Goal: Task Accomplishment & Management: Manage account settings

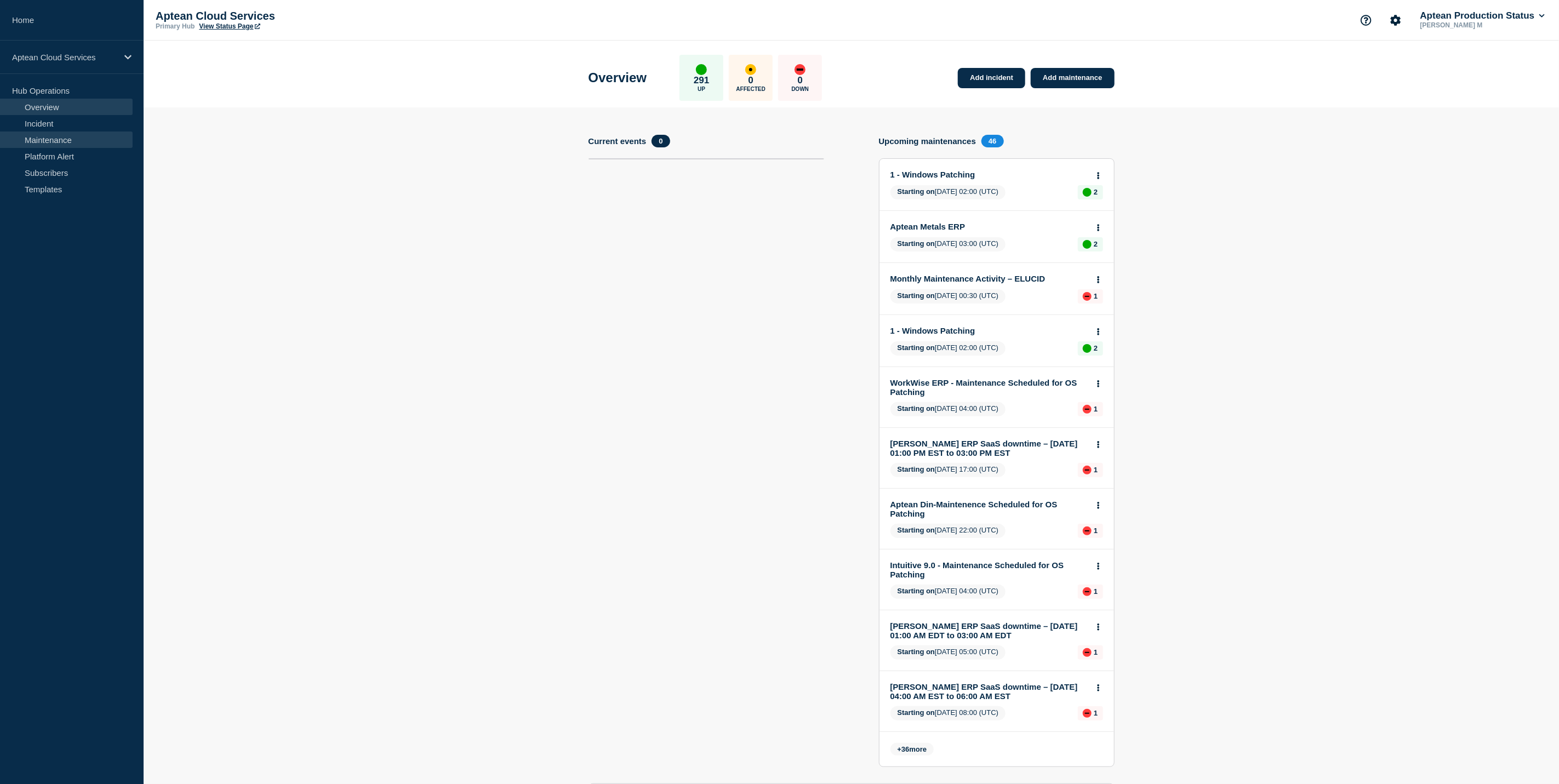
click at [90, 140] on link "Maintenance" at bounding box center [66, 140] width 133 height 16
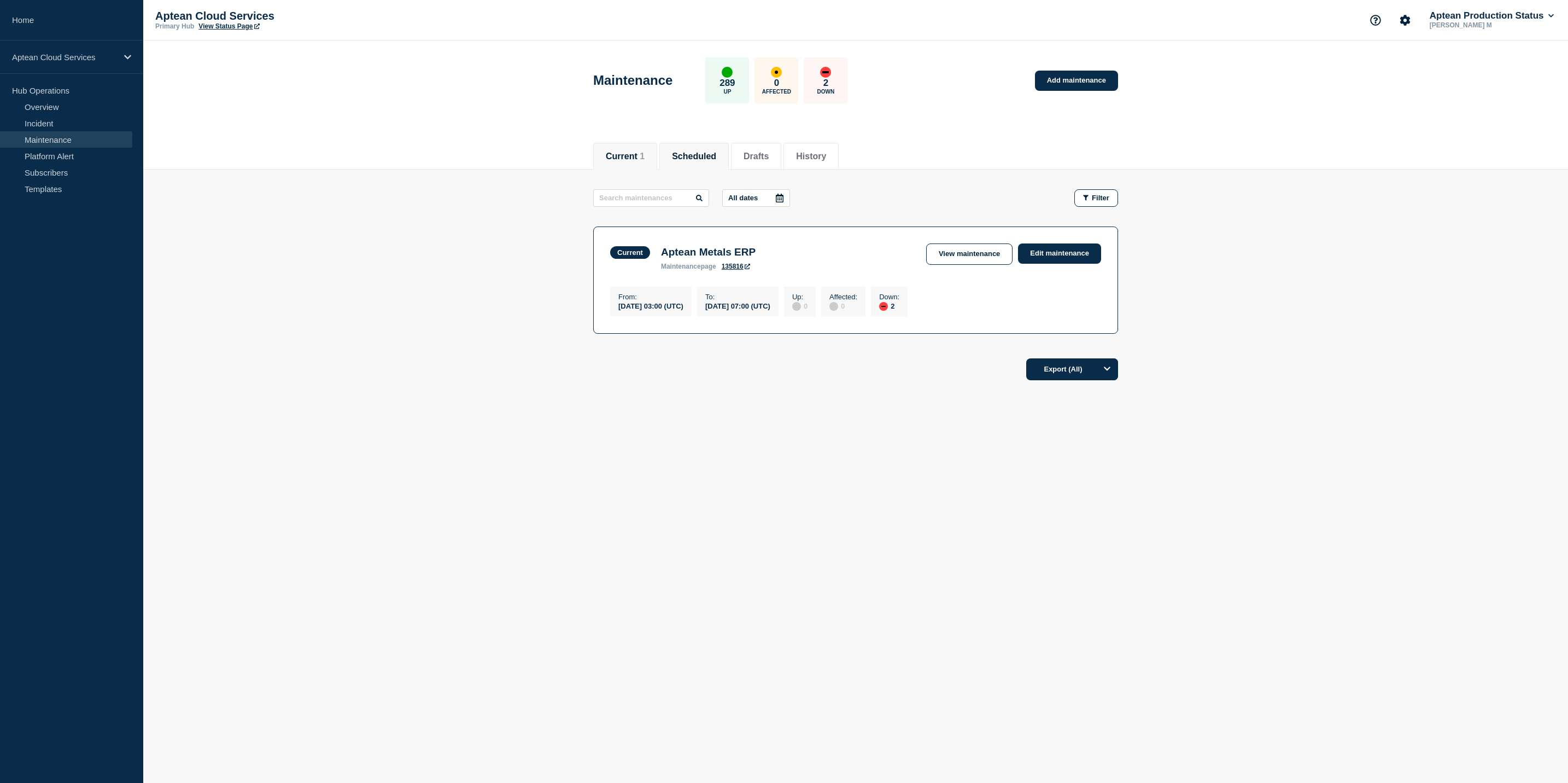
click at [694, 154] on button "Scheduled" at bounding box center [694, 157] width 45 height 10
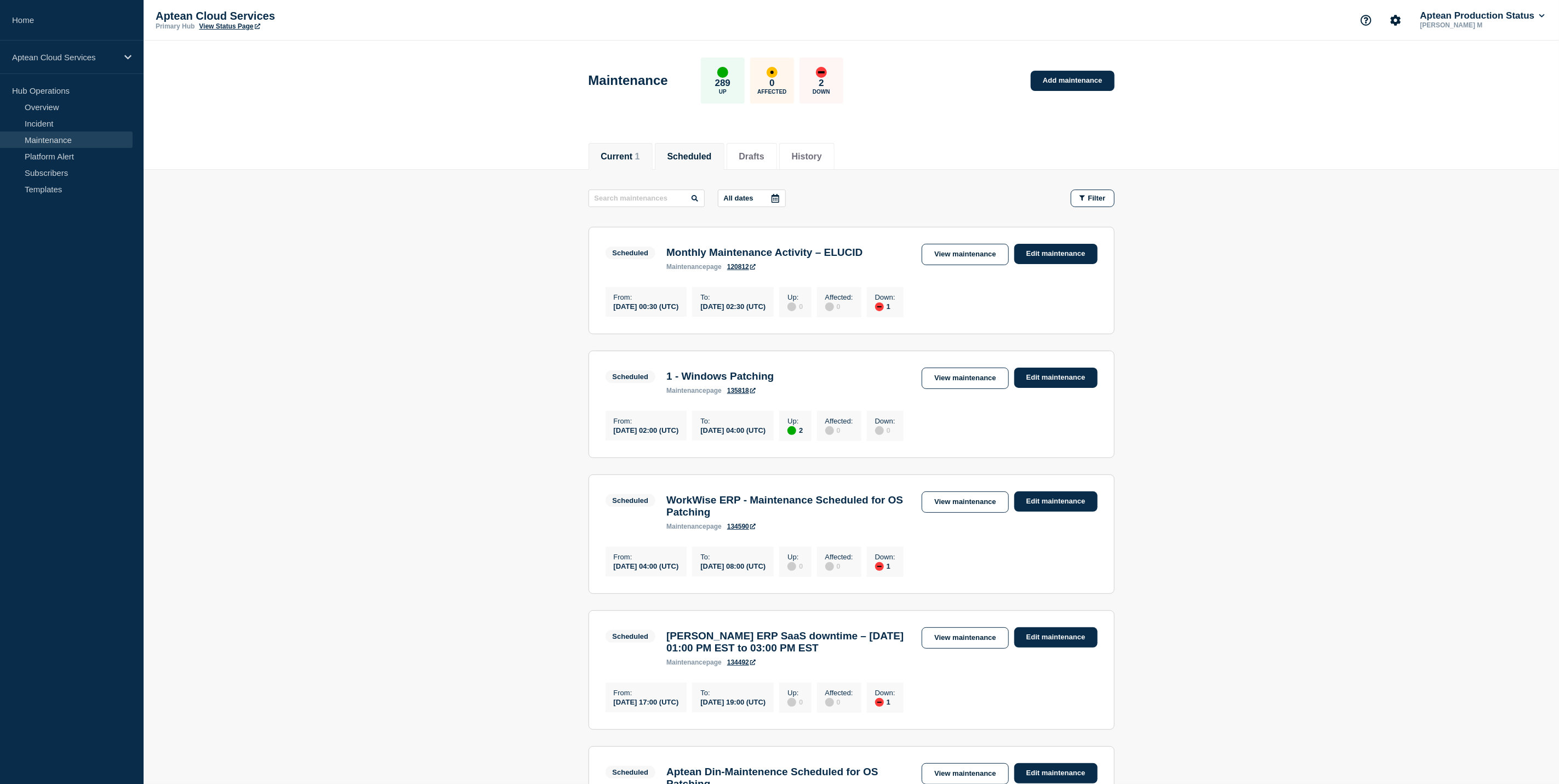
click at [636, 156] on button "Current 1" at bounding box center [621, 157] width 39 height 10
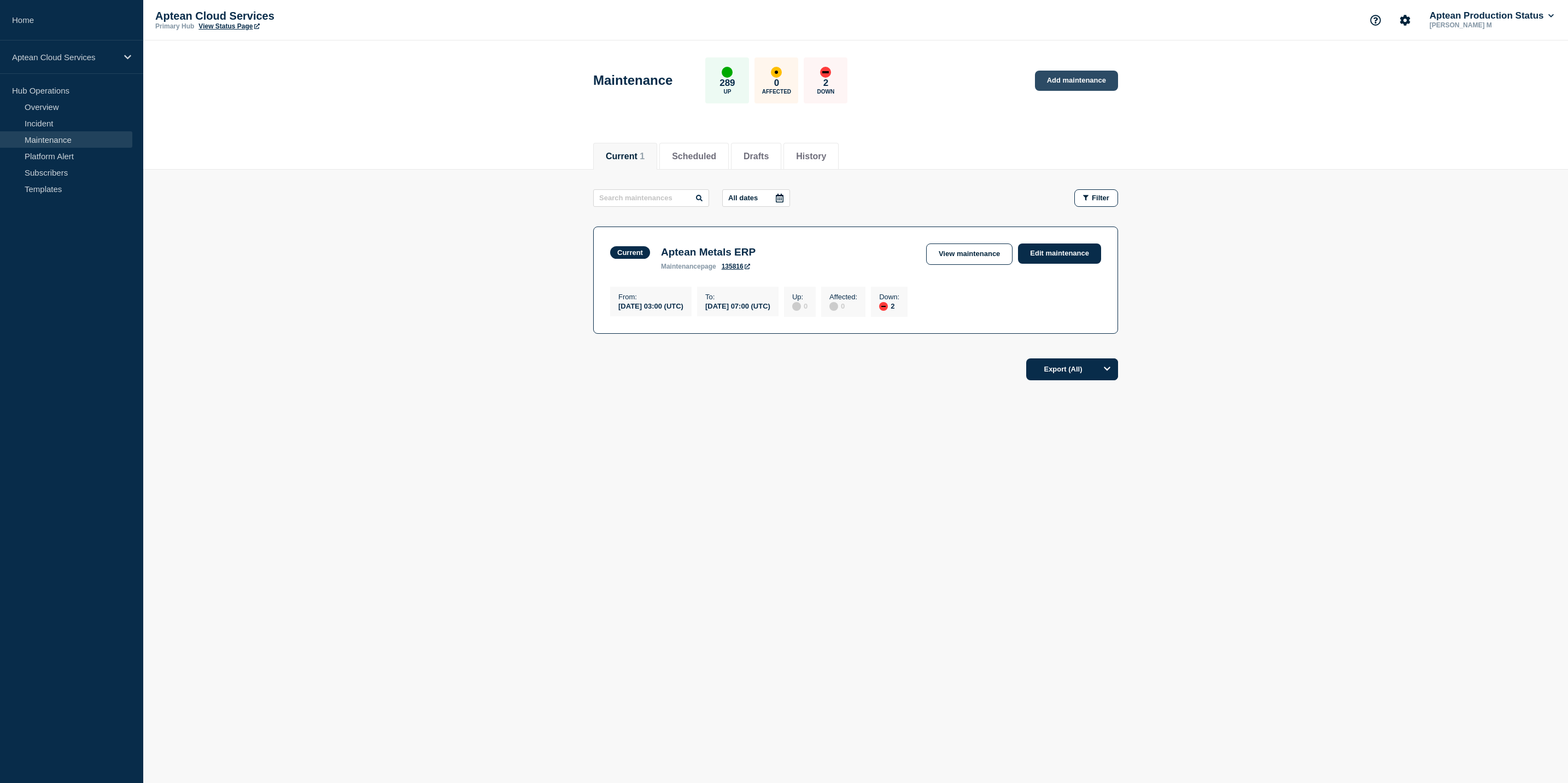
click at [1086, 76] on link "Add maintenance" at bounding box center [1077, 80] width 83 height 20
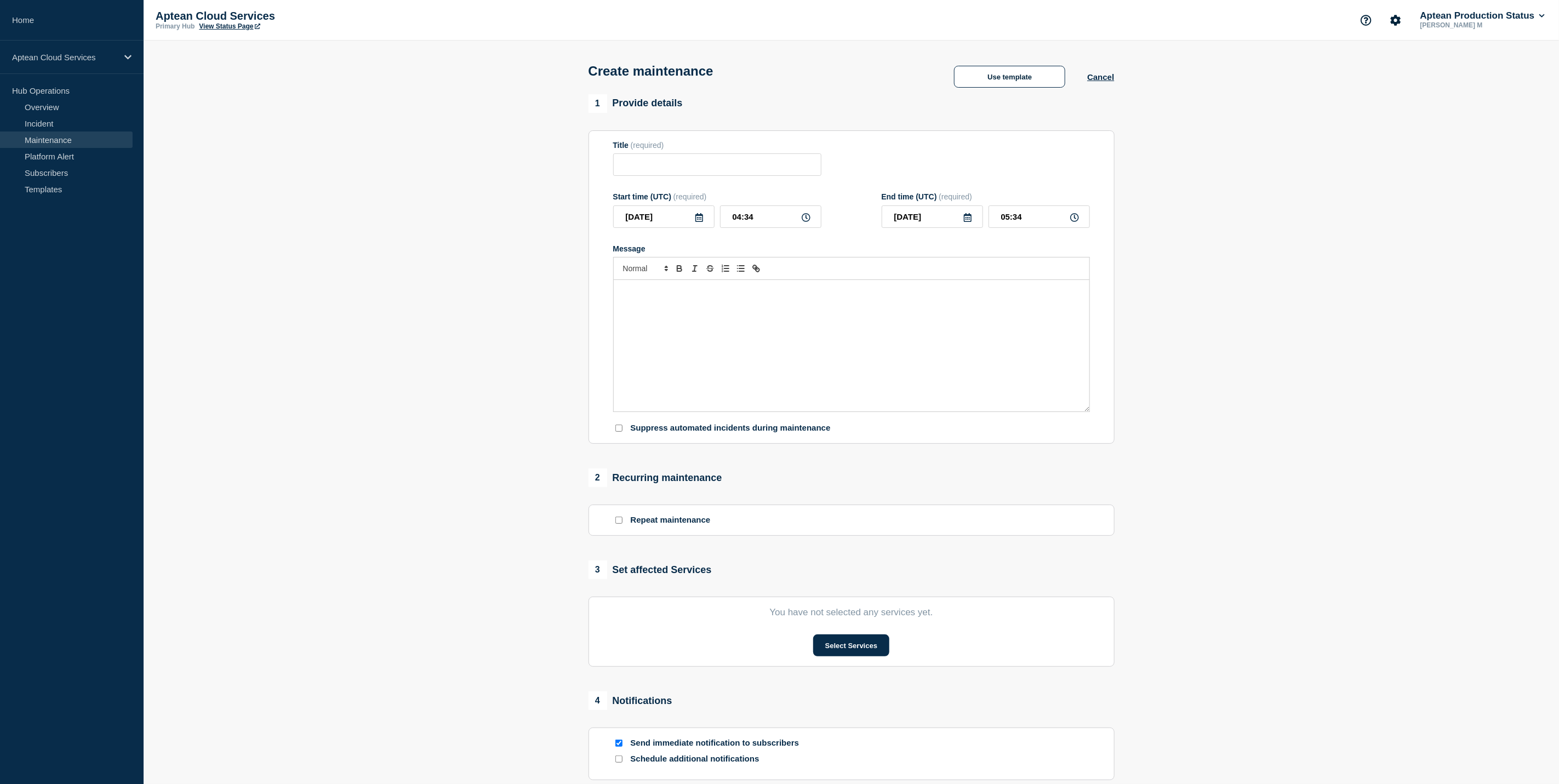
click at [1111, 86] on div "Use template Cancel" at bounding box center [1023, 76] width 182 height 22
click at [1107, 81] on button "Cancel" at bounding box center [1100, 76] width 27 height 9
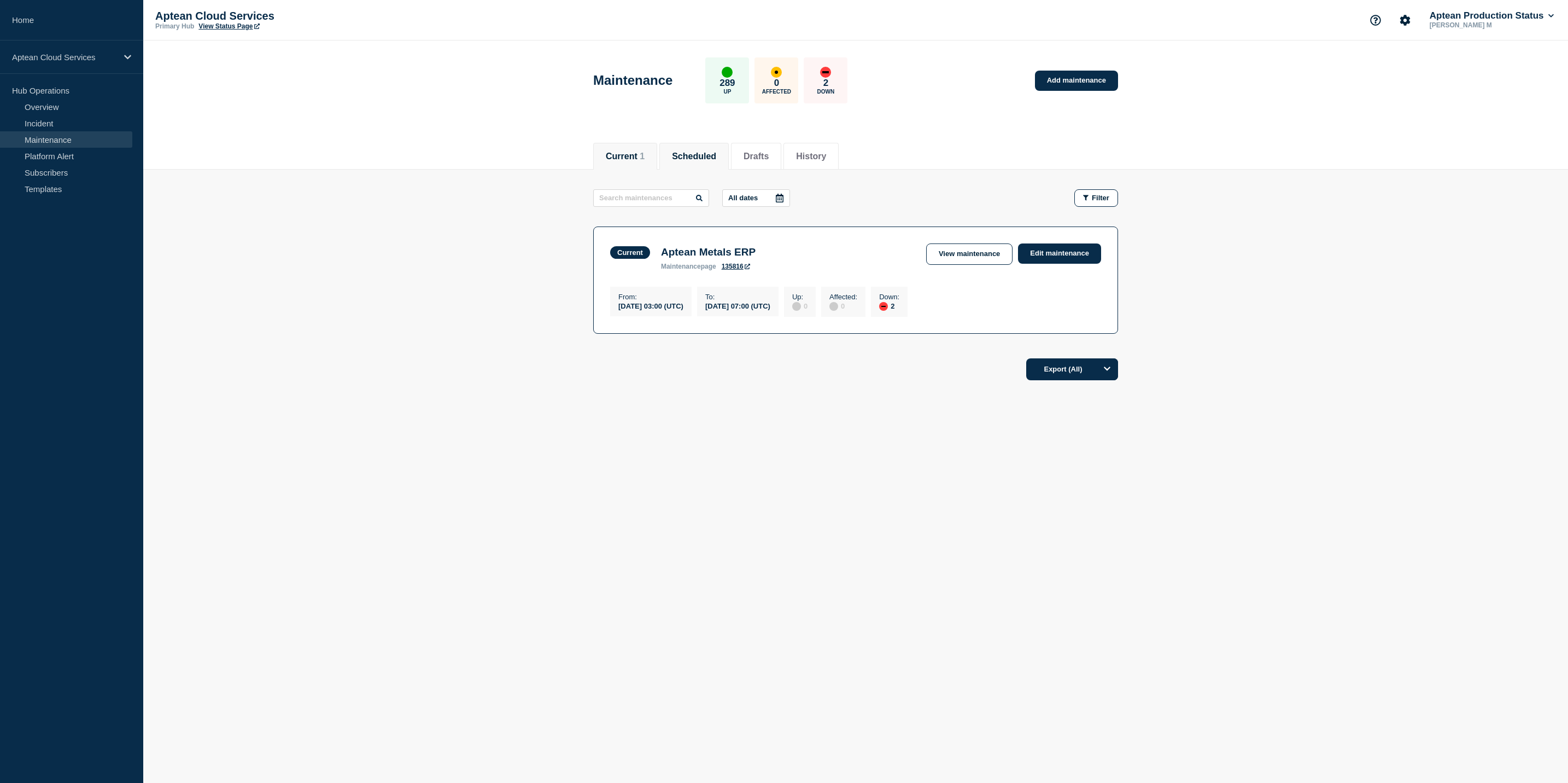
click at [707, 155] on button "Scheduled" at bounding box center [694, 157] width 45 height 10
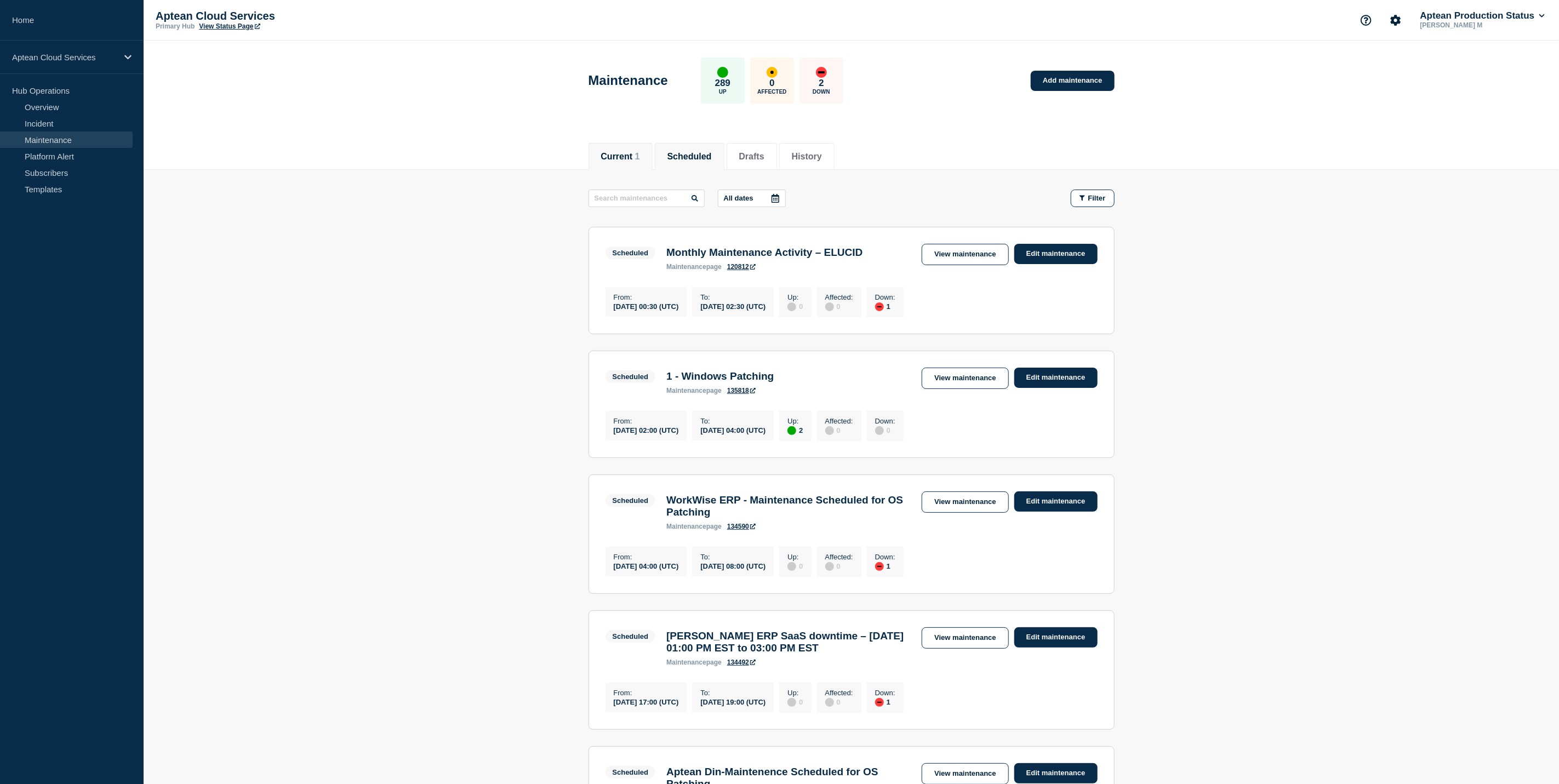
click at [630, 148] on li "Current 1" at bounding box center [620, 156] width 64 height 27
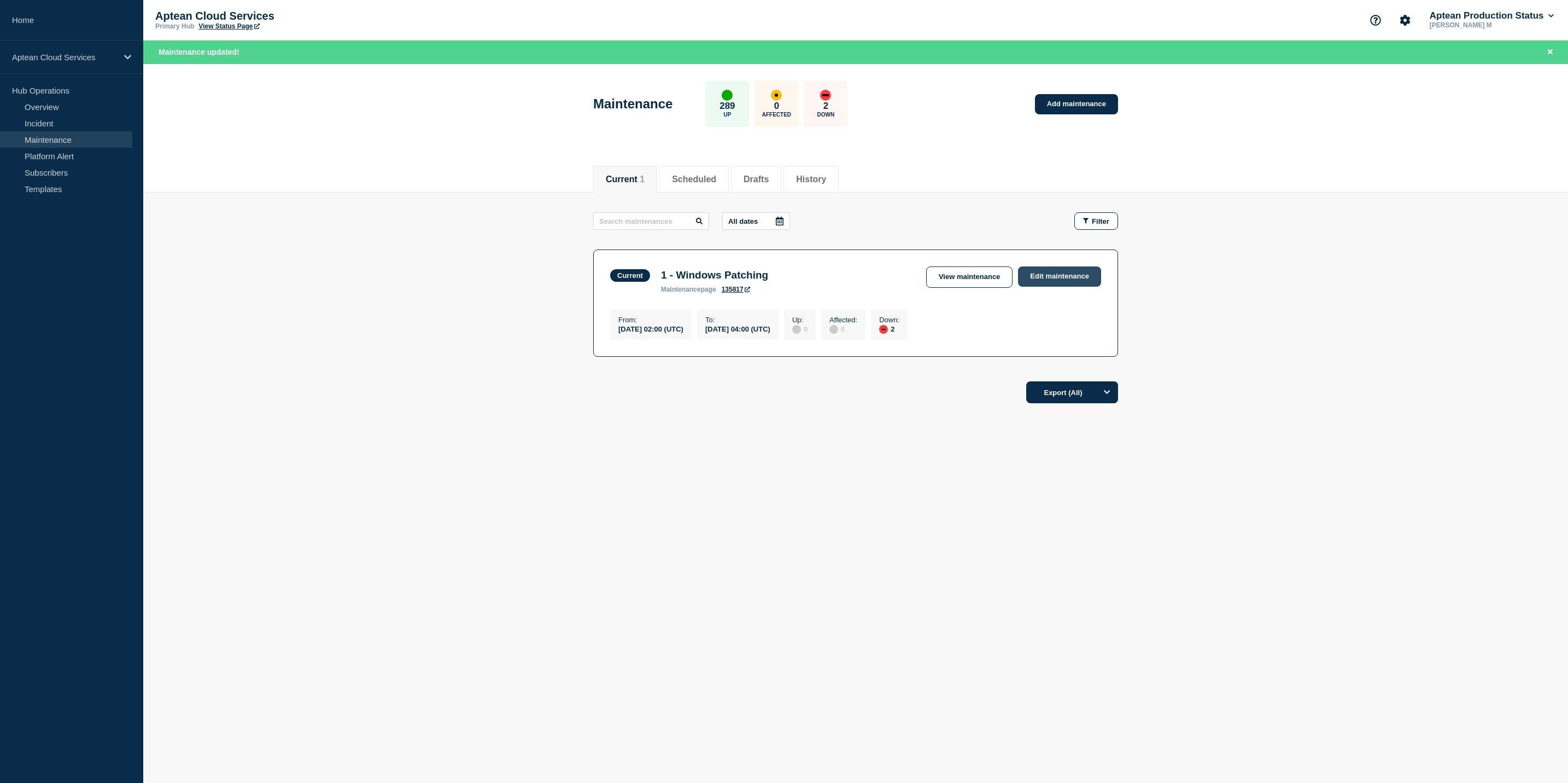
click at [1063, 280] on link "Edit maintenance" at bounding box center [1060, 276] width 83 height 20
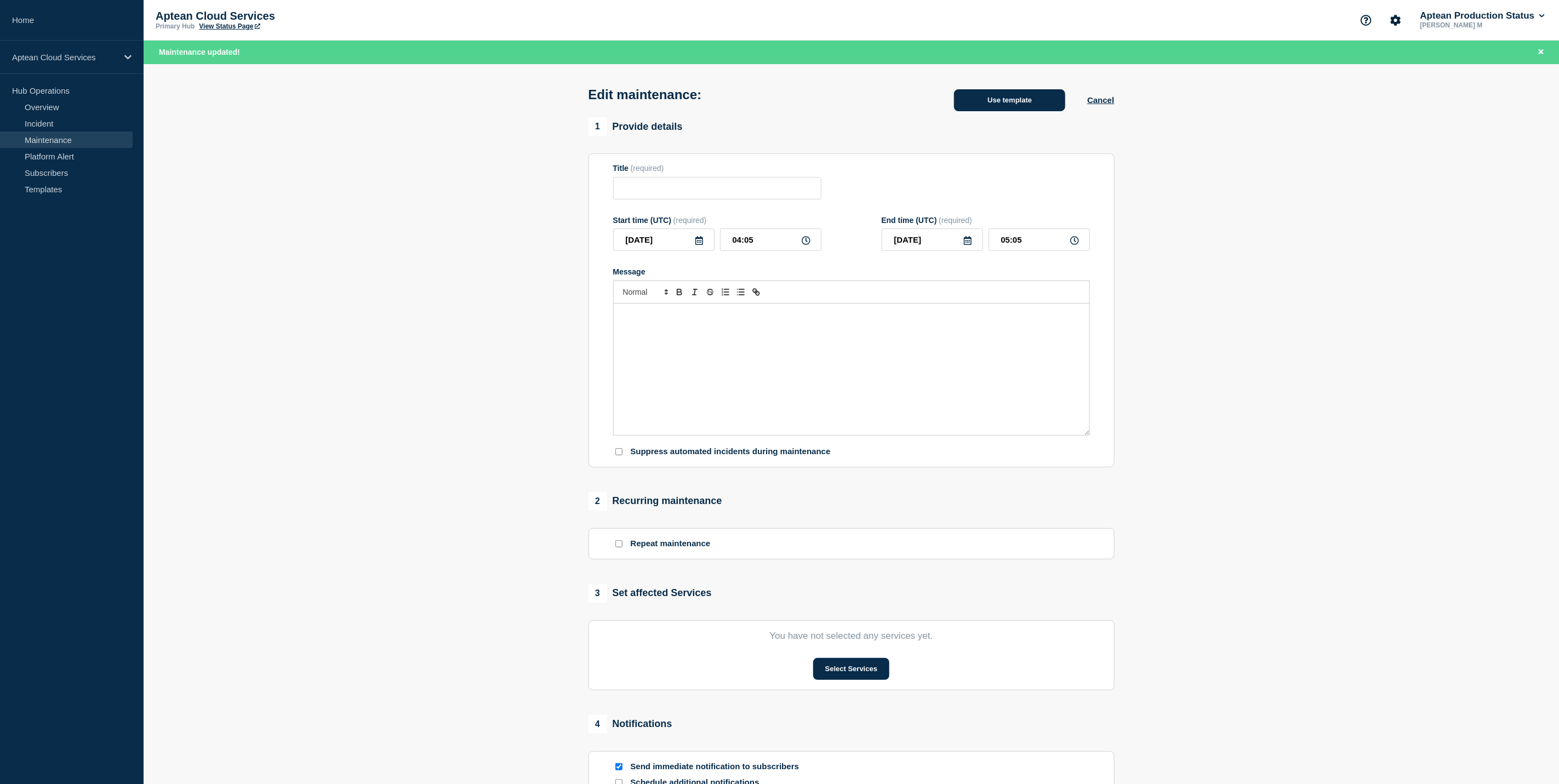
type input "1 - Windows Patching"
type input "02:00"
type input "04:00"
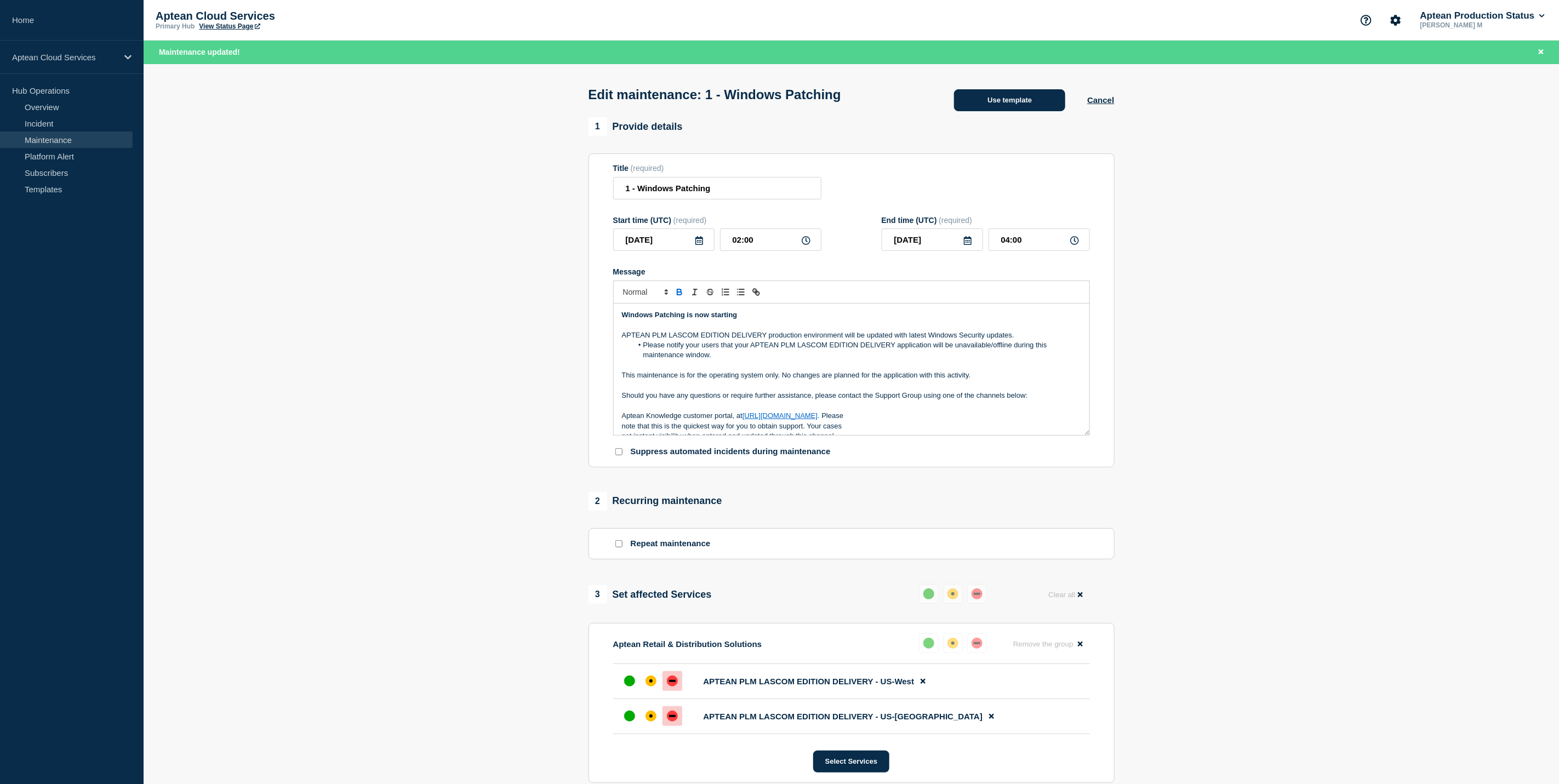
click at [1026, 111] on button "Use template" at bounding box center [1009, 100] width 111 height 22
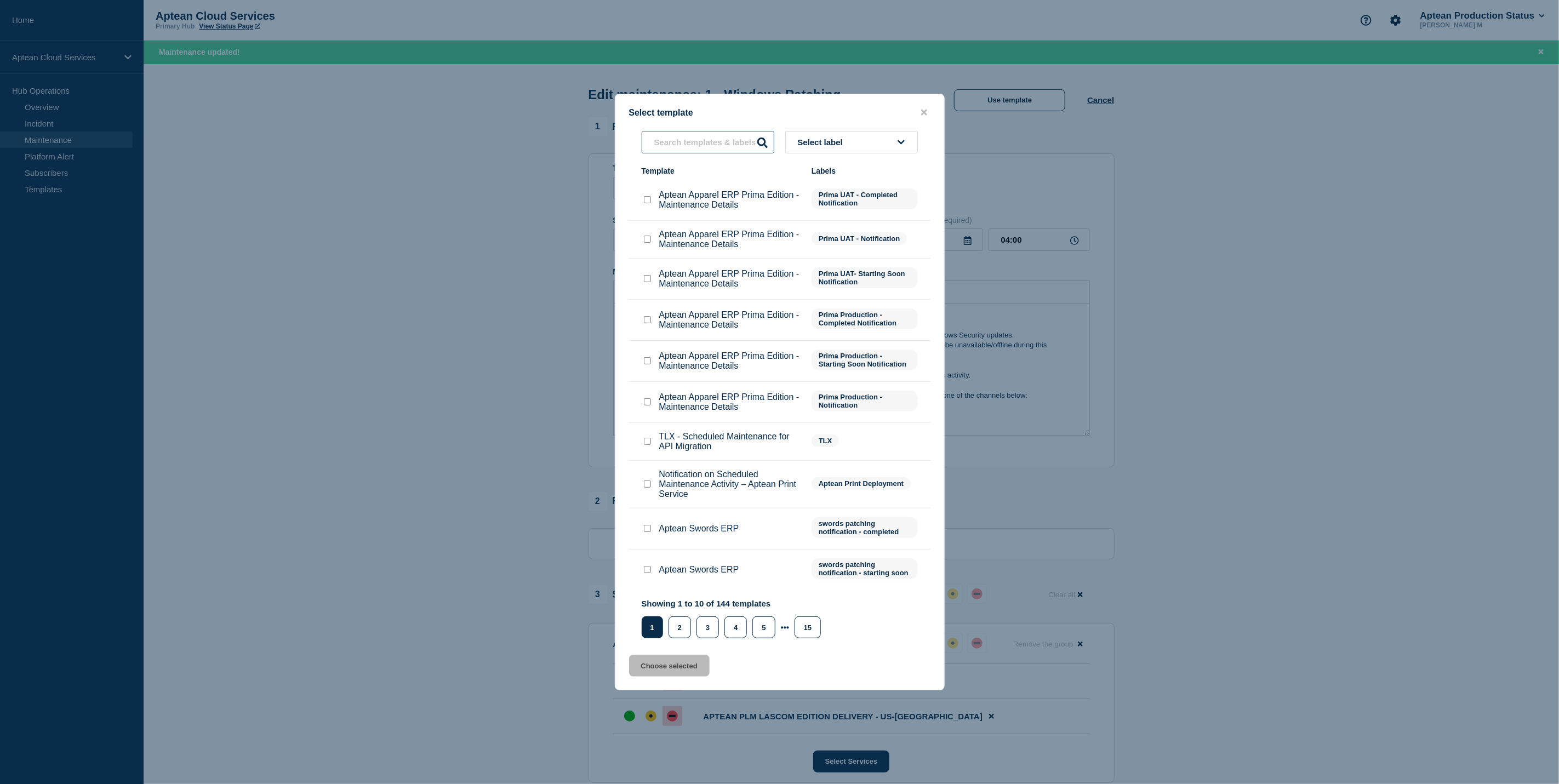
click at [692, 137] on input "text" at bounding box center [708, 142] width 133 height 23
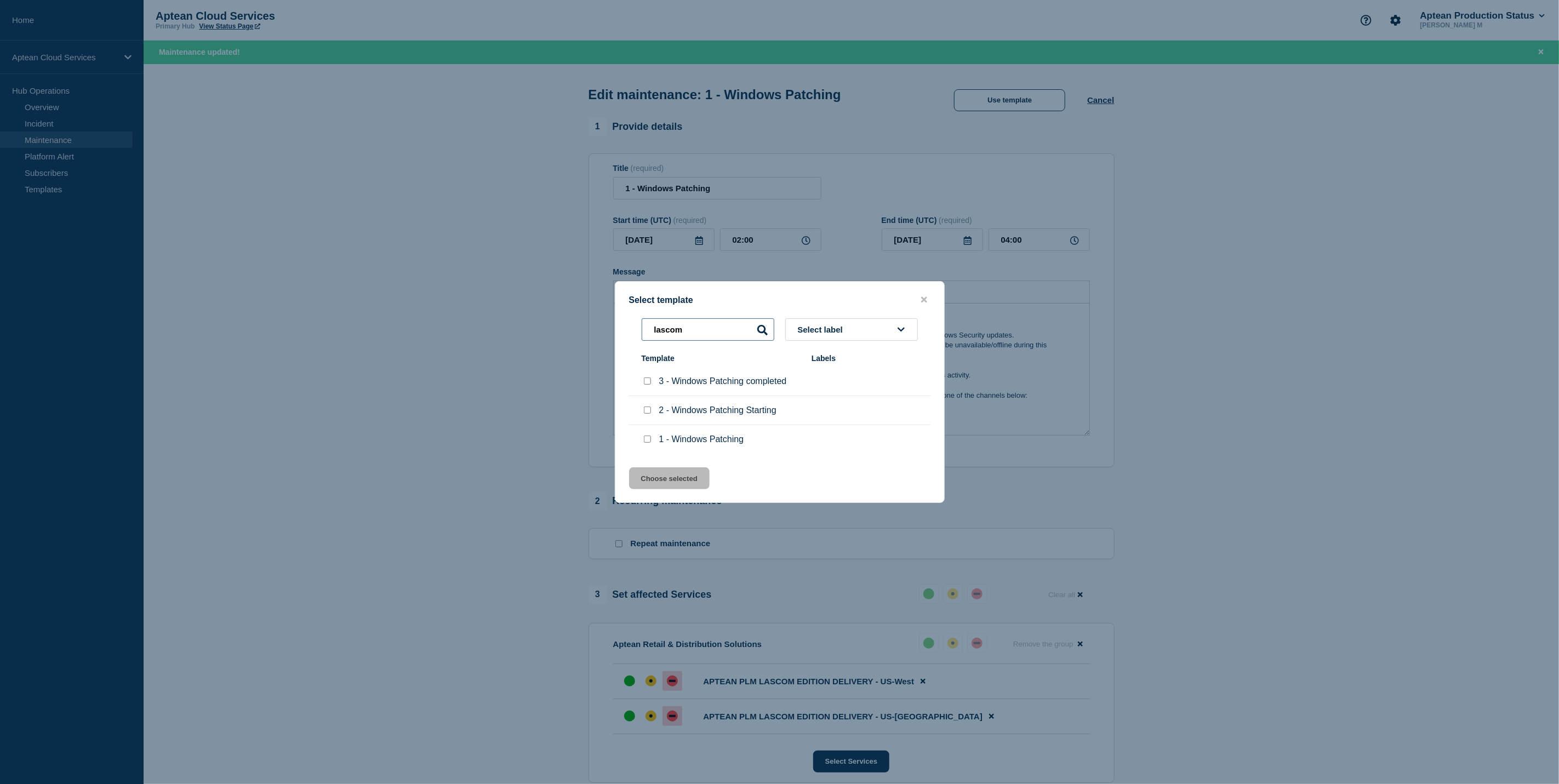
type input "lascom"
click at [648, 386] on div at bounding box center [647, 381] width 11 height 11
click at [648, 385] on input "3 - Windows Patching completed checkbox" at bounding box center [647, 381] width 7 height 7
checkbox input "true"
click at [657, 484] on button "Choose selected" at bounding box center [669, 477] width 81 height 22
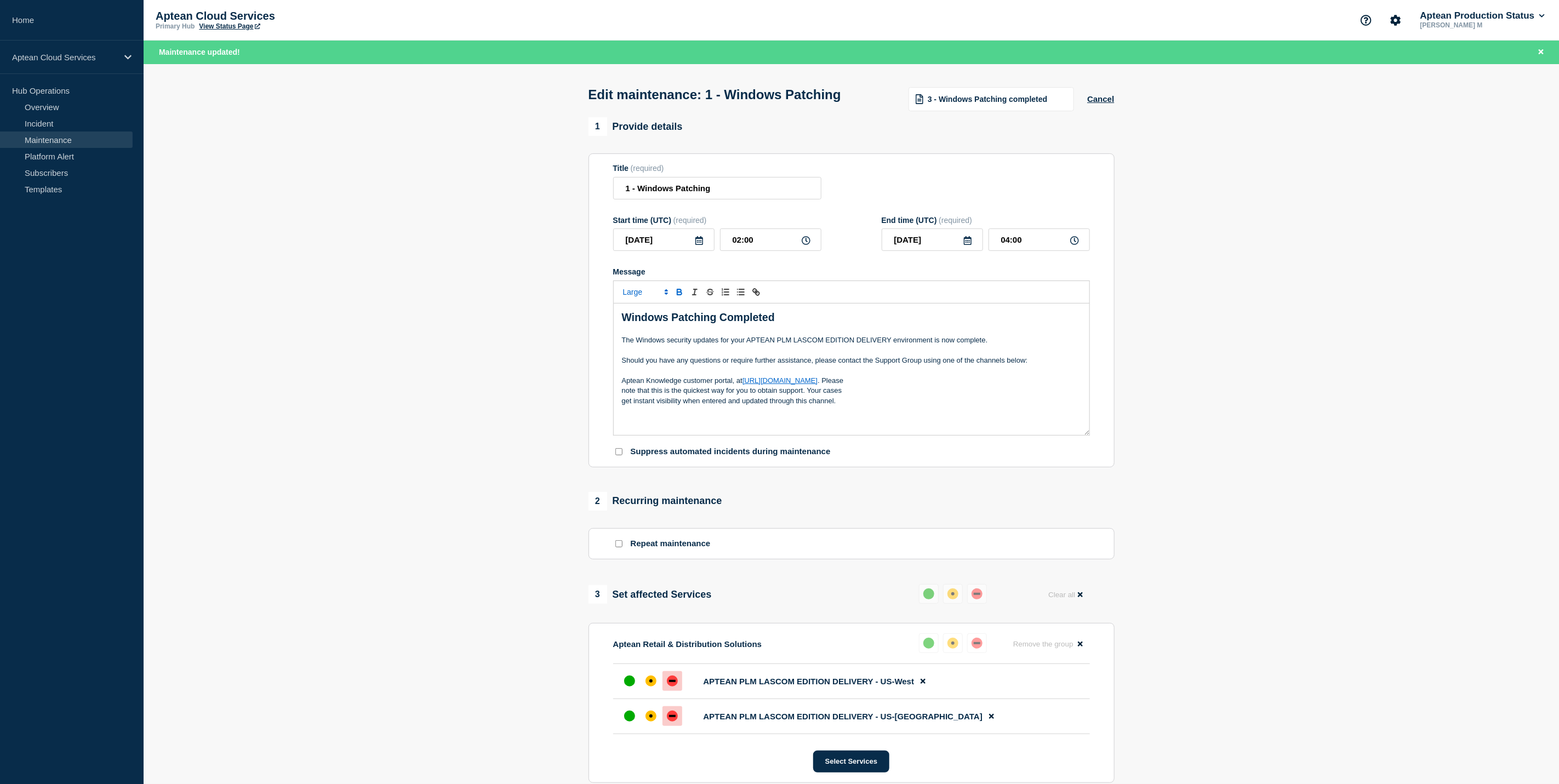
scroll to position [237, 0]
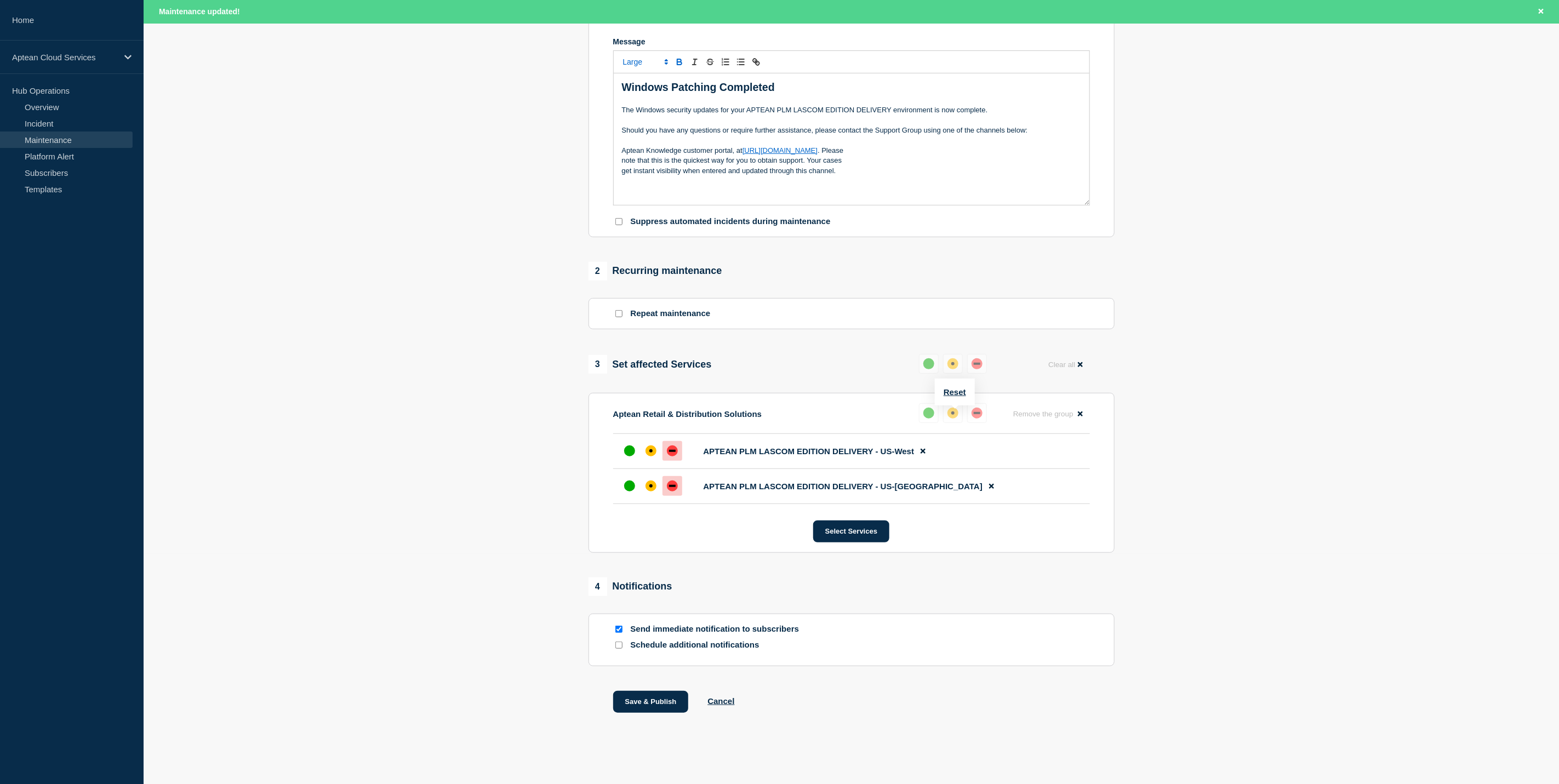
click at [925, 411] on div "up" at bounding box center [928, 412] width 11 height 11
click at [954, 387] on button "Reset" at bounding box center [955, 391] width 23 height 9
click at [635, 451] on div "up" at bounding box center [629, 450] width 11 height 11
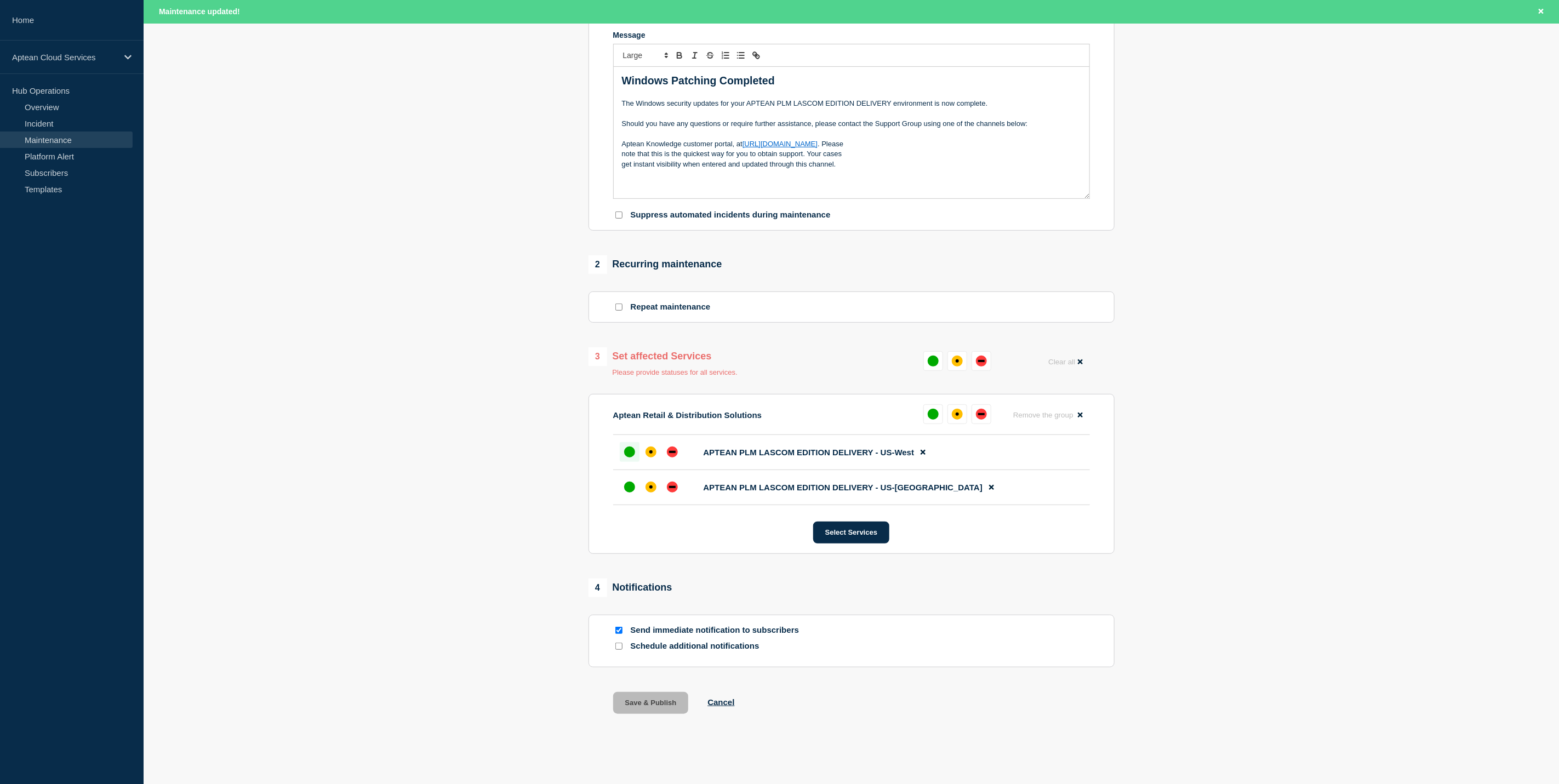
click at [925, 420] on button at bounding box center [933, 414] width 20 height 20
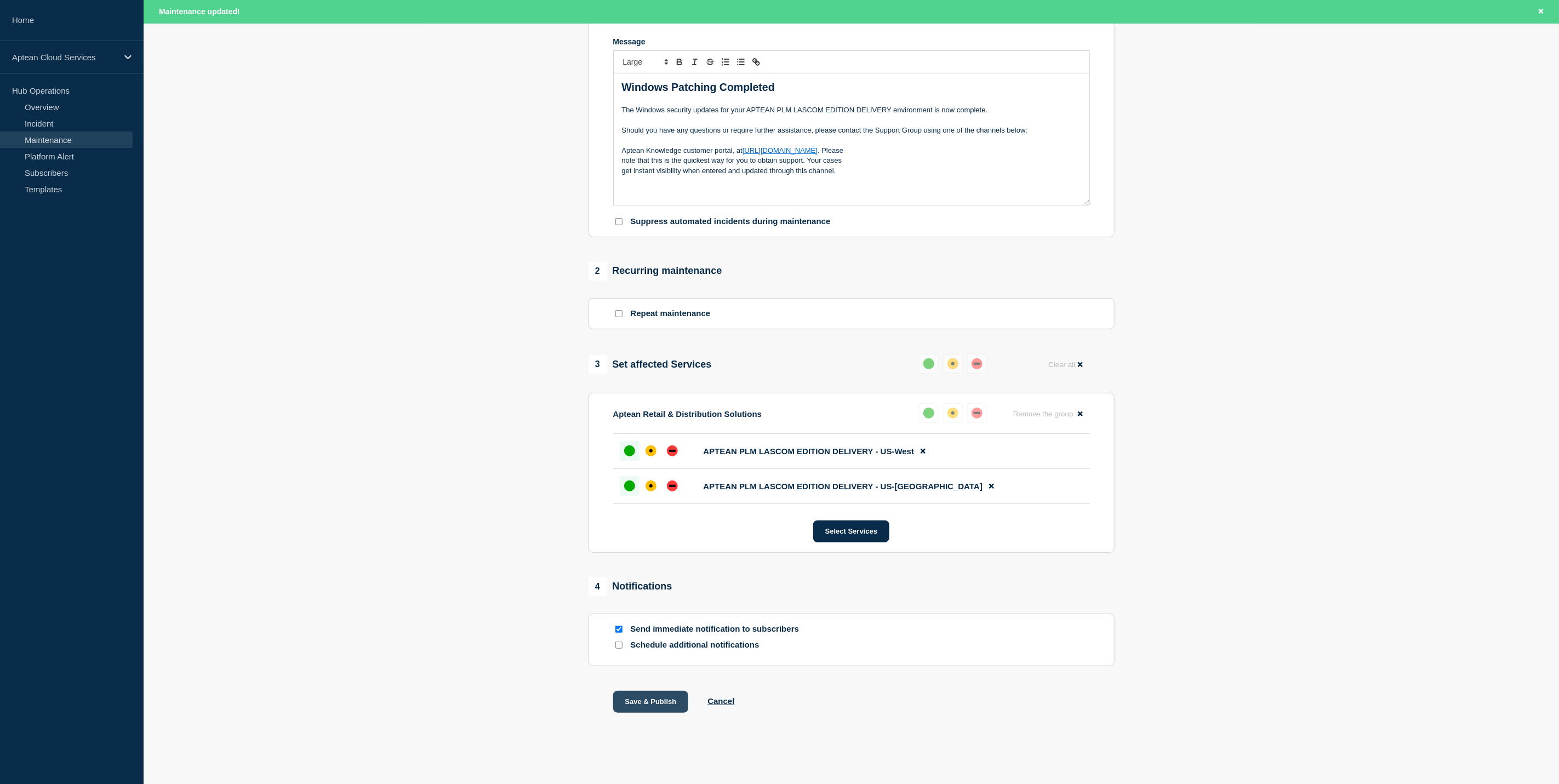
click at [666, 702] on button "Save & Publish" at bounding box center [651, 701] width 76 height 22
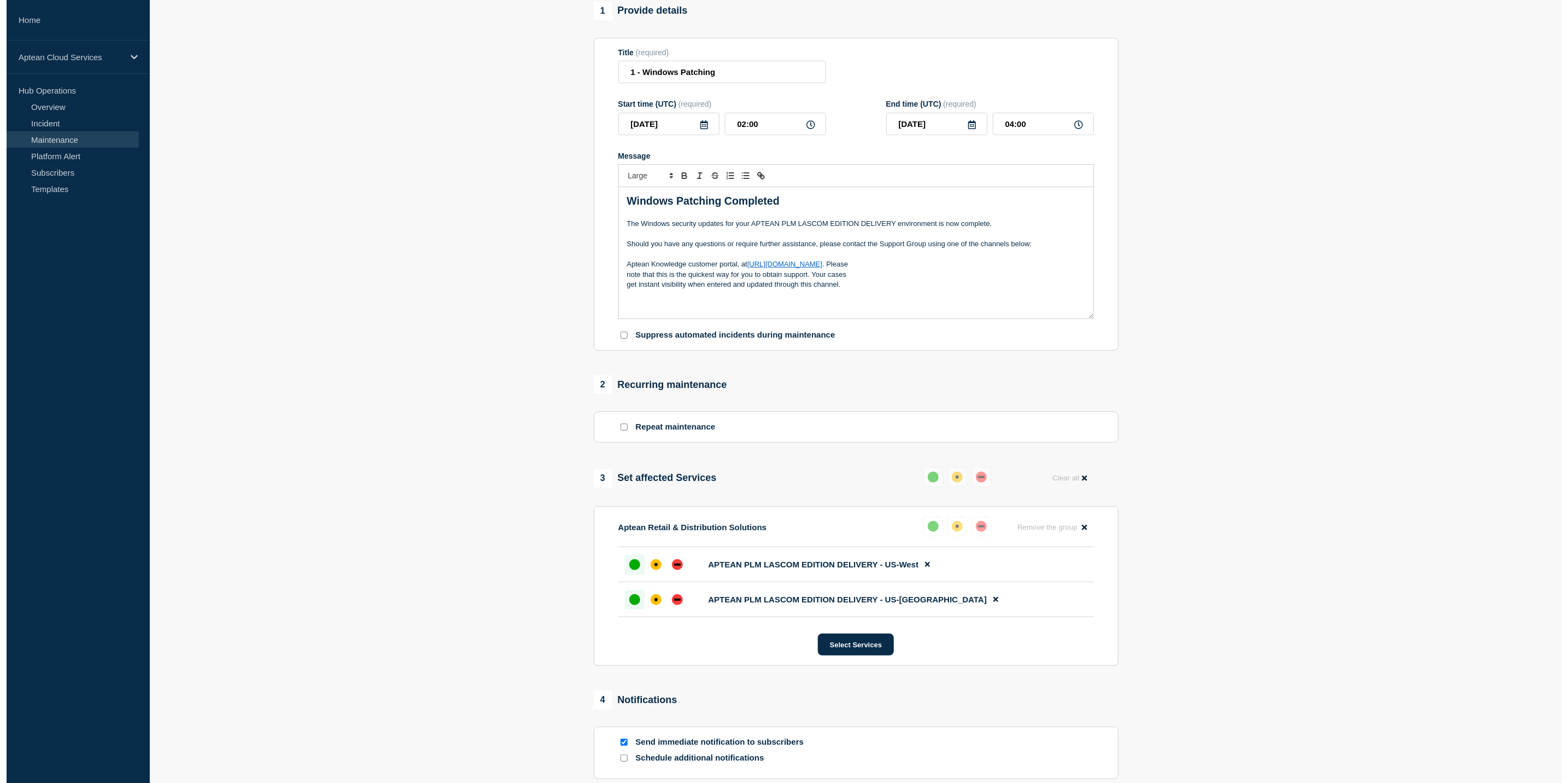
scroll to position [0, 0]
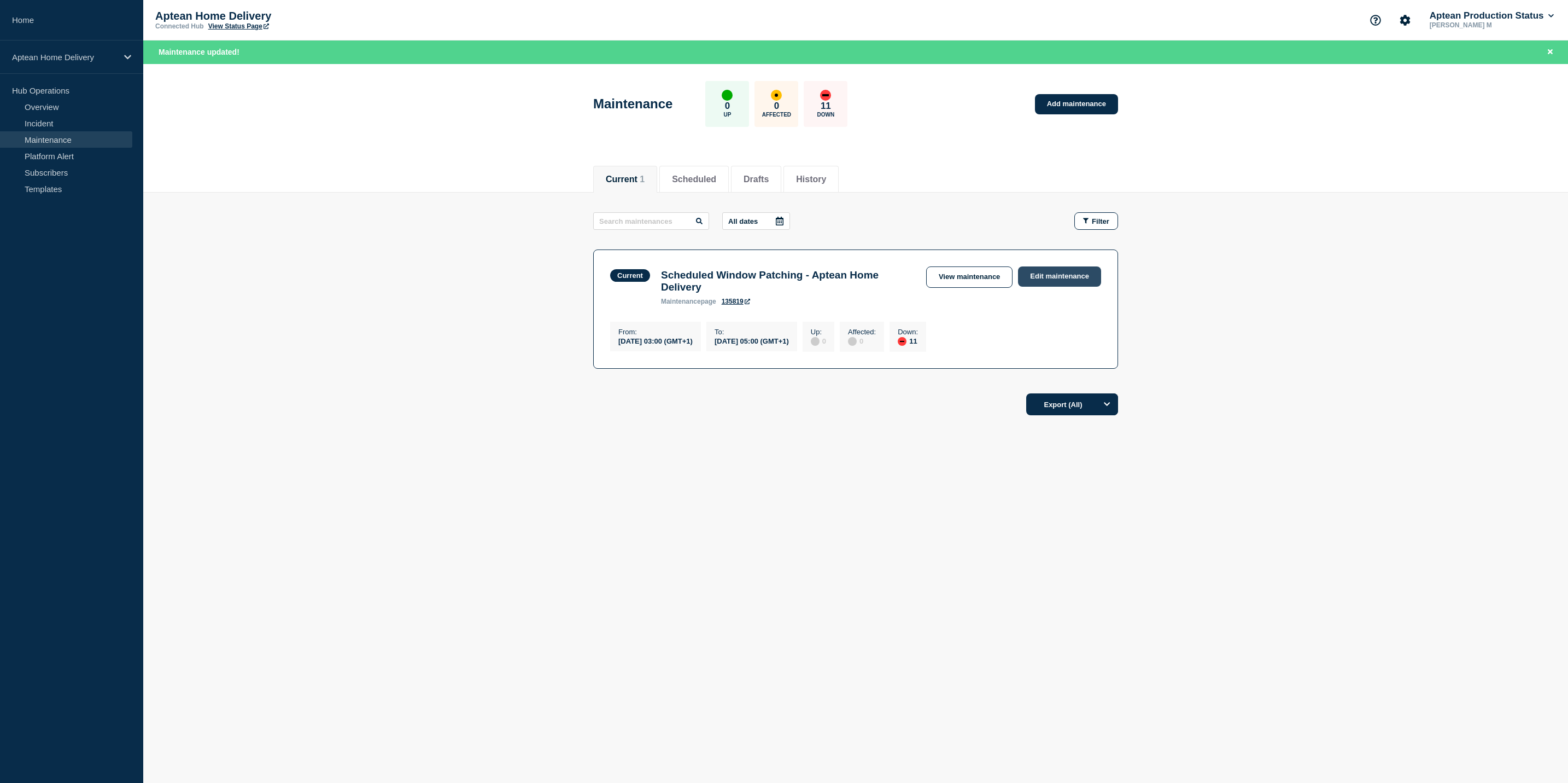
click at [1073, 280] on link "Edit maintenance" at bounding box center [1060, 276] width 83 height 20
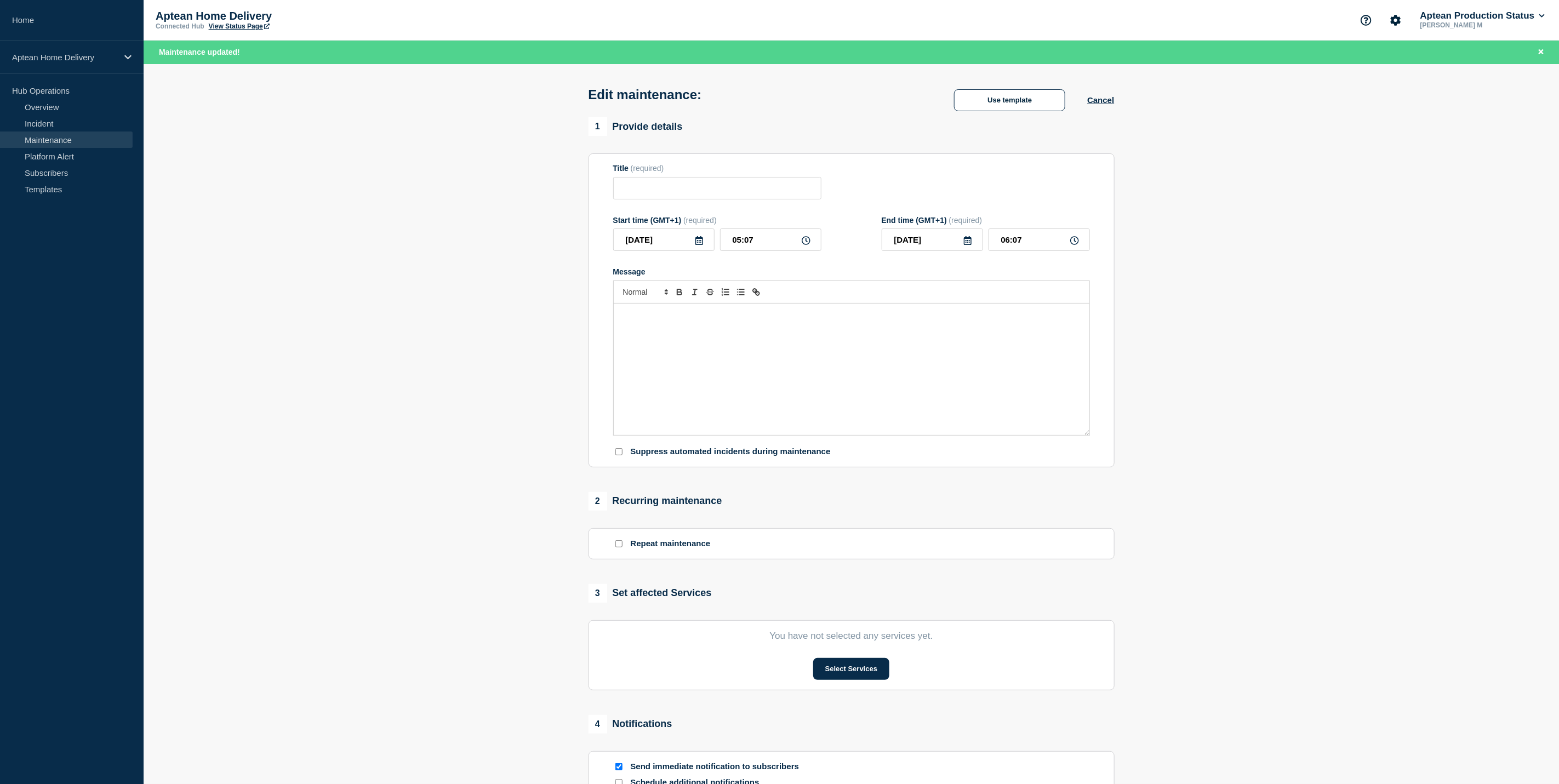
type input "Scheduled Window Patching - Aptean Home Delivery"
type input "03:00"
type input "05:00"
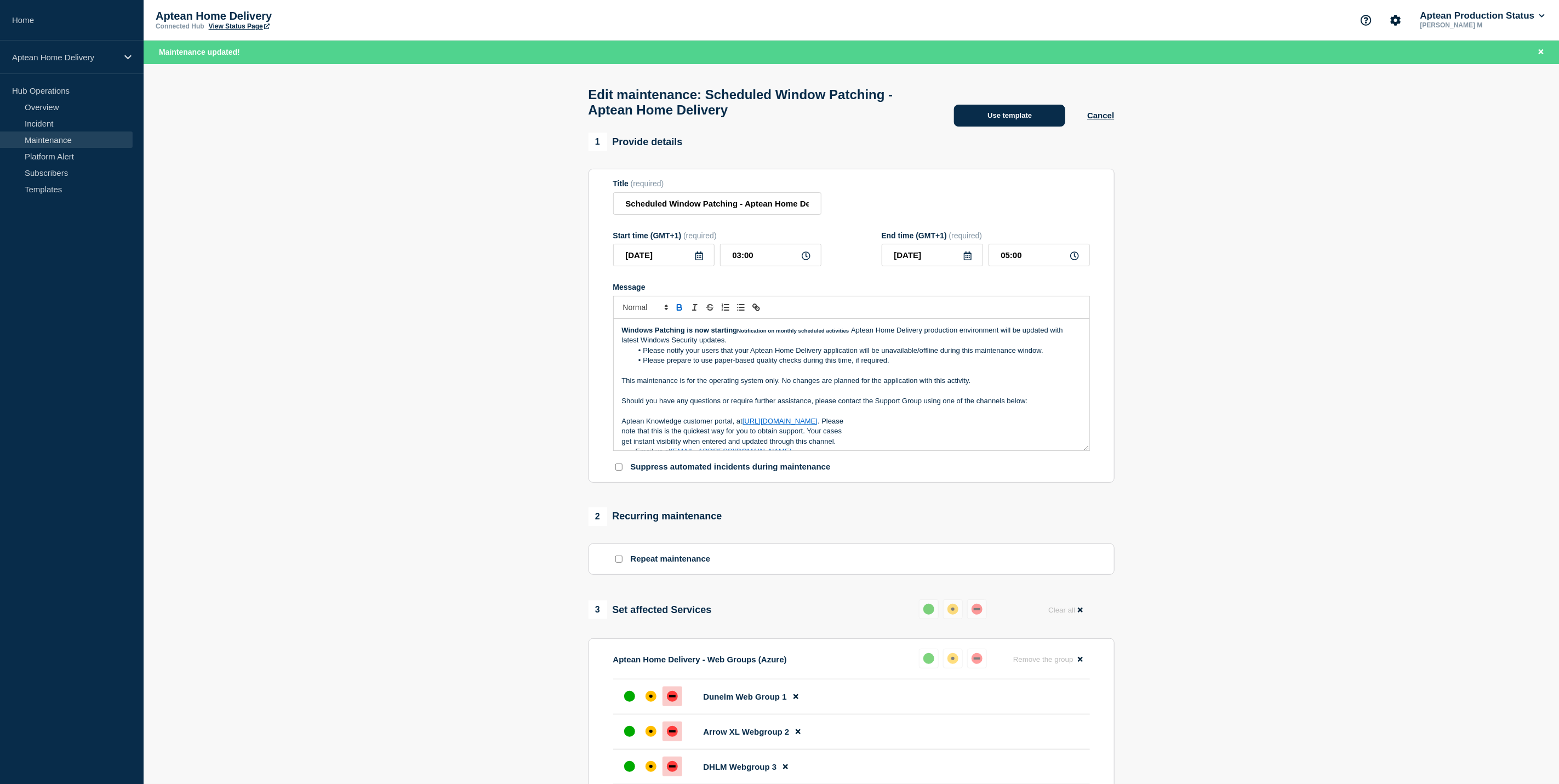
click at [1041, 121] on button "Use template" at bounding box center [1009, 115] width 111 height 22
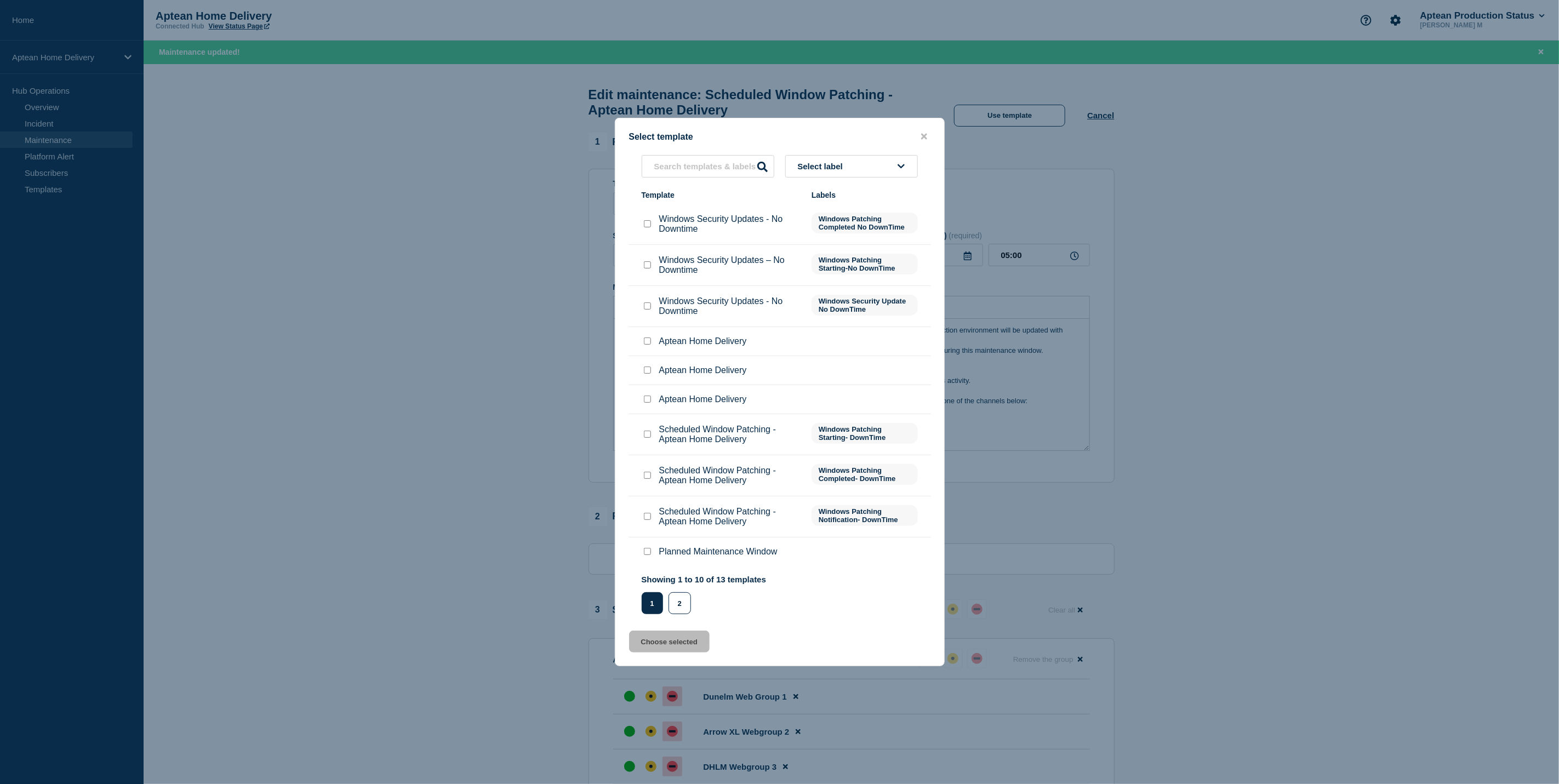
click at [649, 477] on input "Scheduled Window Patching - Aptean Home Delivery checkbox" at bounding box center [647, 475] width 7 height 7
checkbox input "true"
click at [691, 644] on button "Choose selected" at bounding box center [669, 641] width 81 height 22
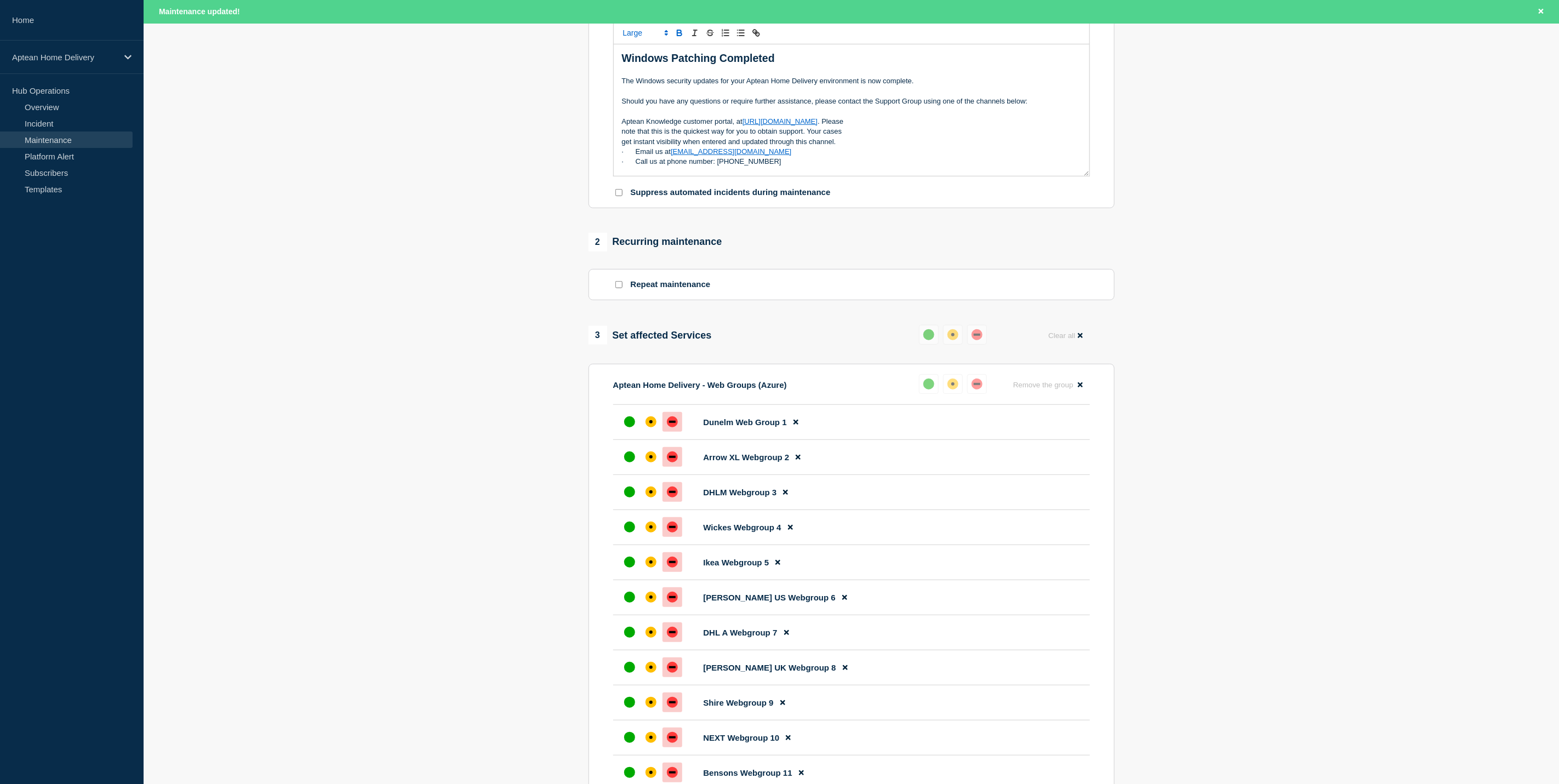
scroll to position [411, 0]
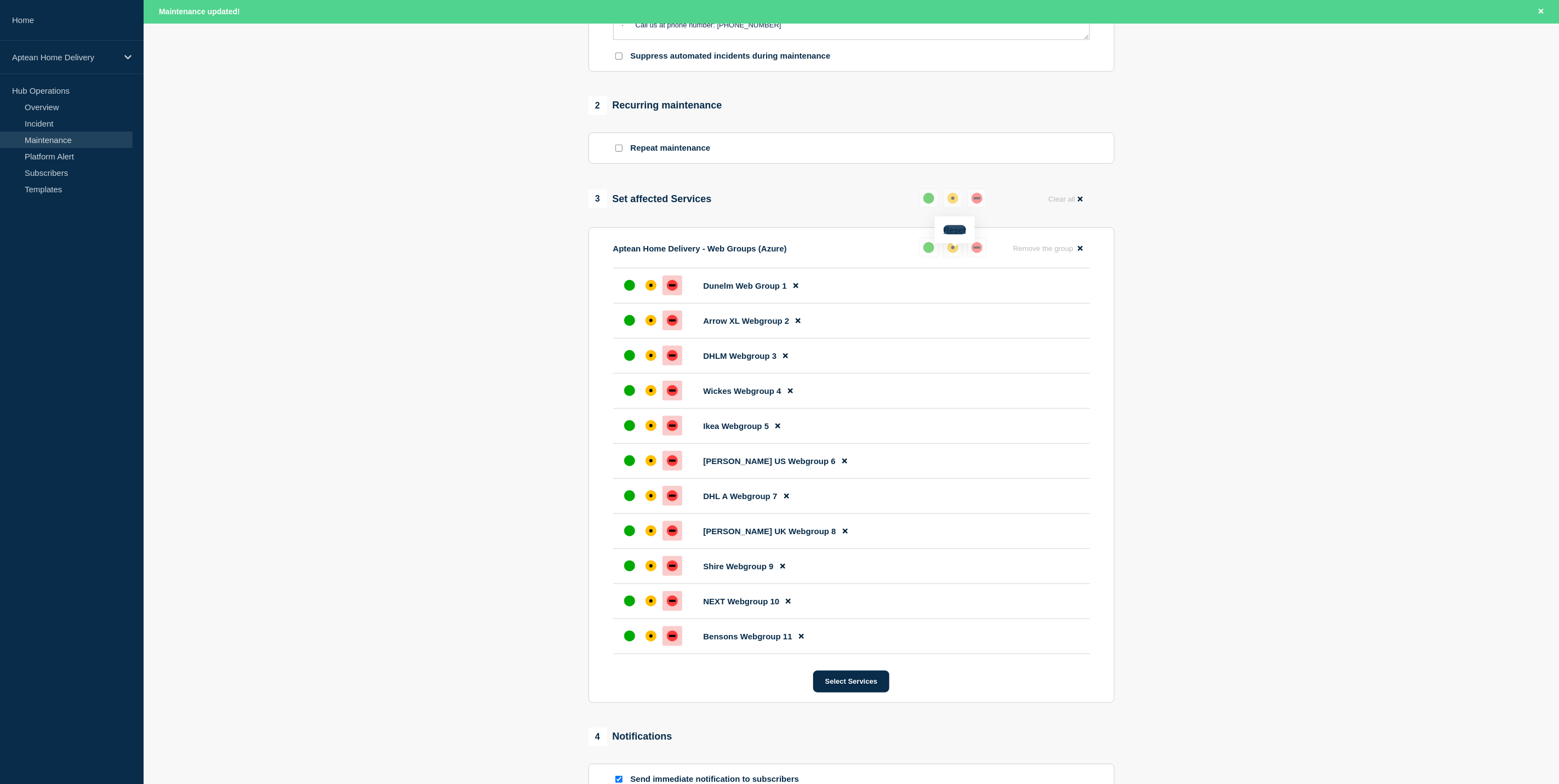
click at [955, 231] on button "Reset" at bounding box center [955, 229] width 23 height 9
click at [931, 253] on div "up" at bounding box center [932, 247] width 11 height 11
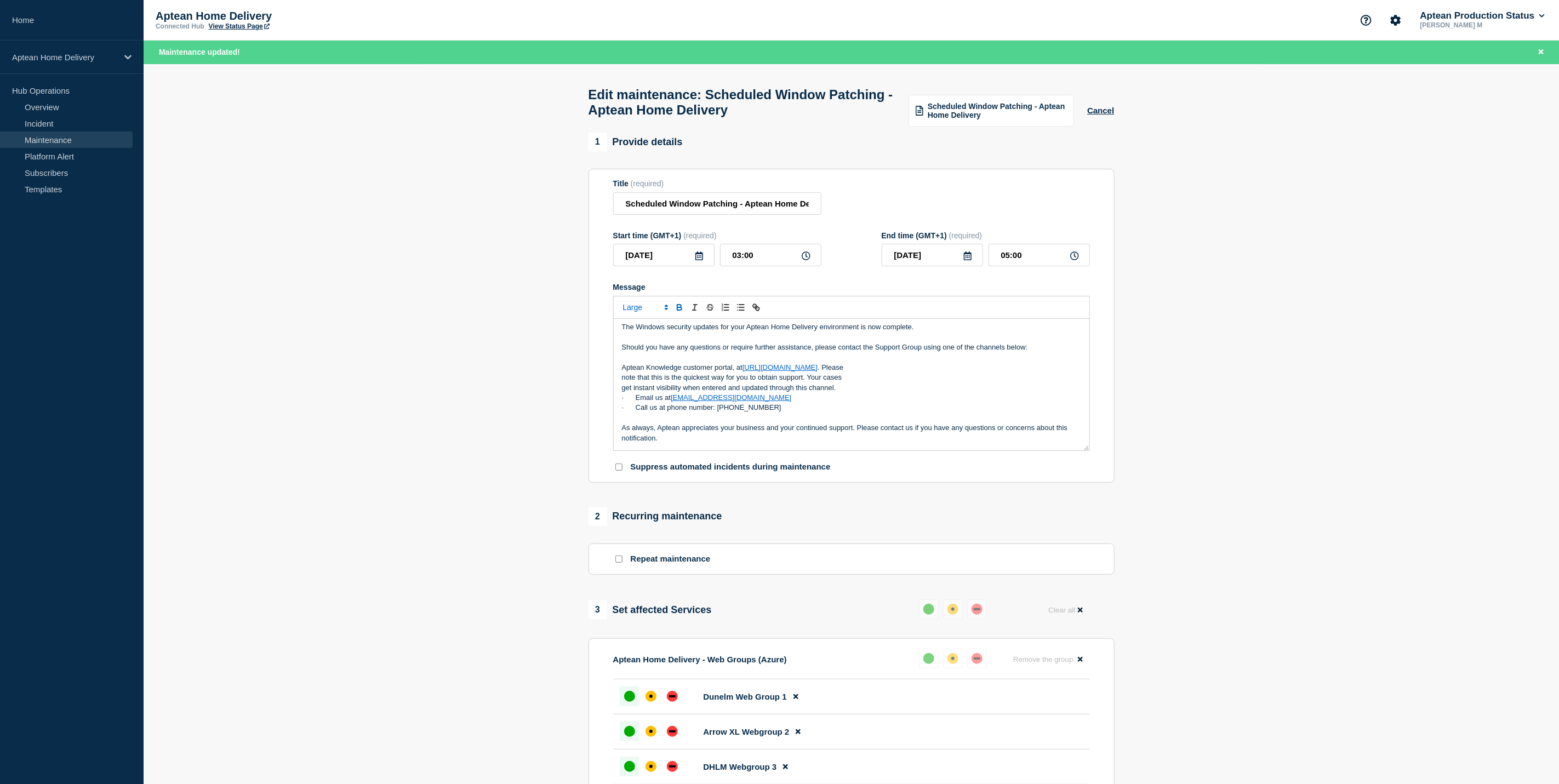
scroll to position [493, 0]
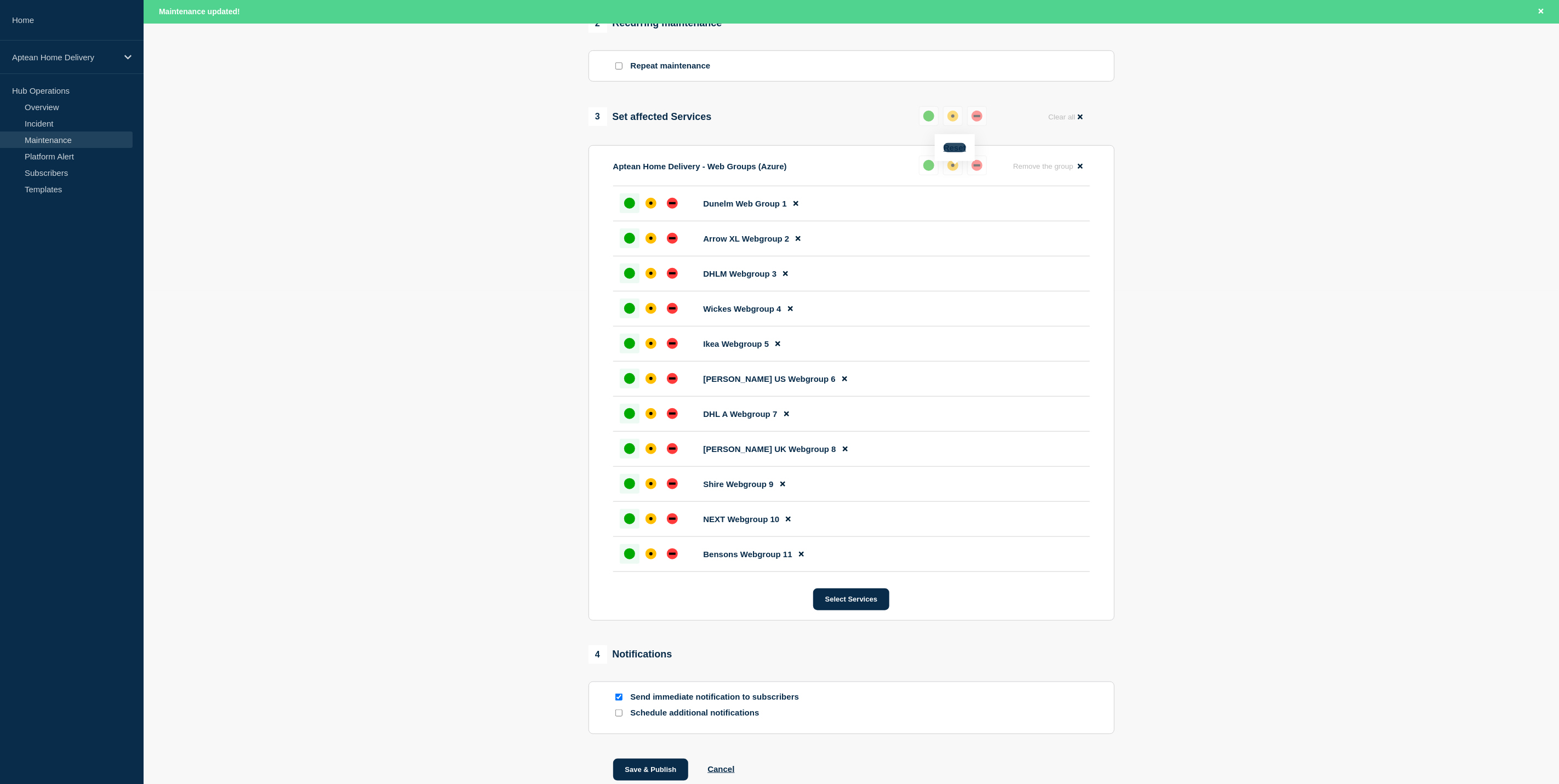
click at [955, 146] on button "Reset" at bounding box center [955, 147] width 23 height 9
click at [932, 171] on div "up" at bounding box center [932, 165] width 11 height 11
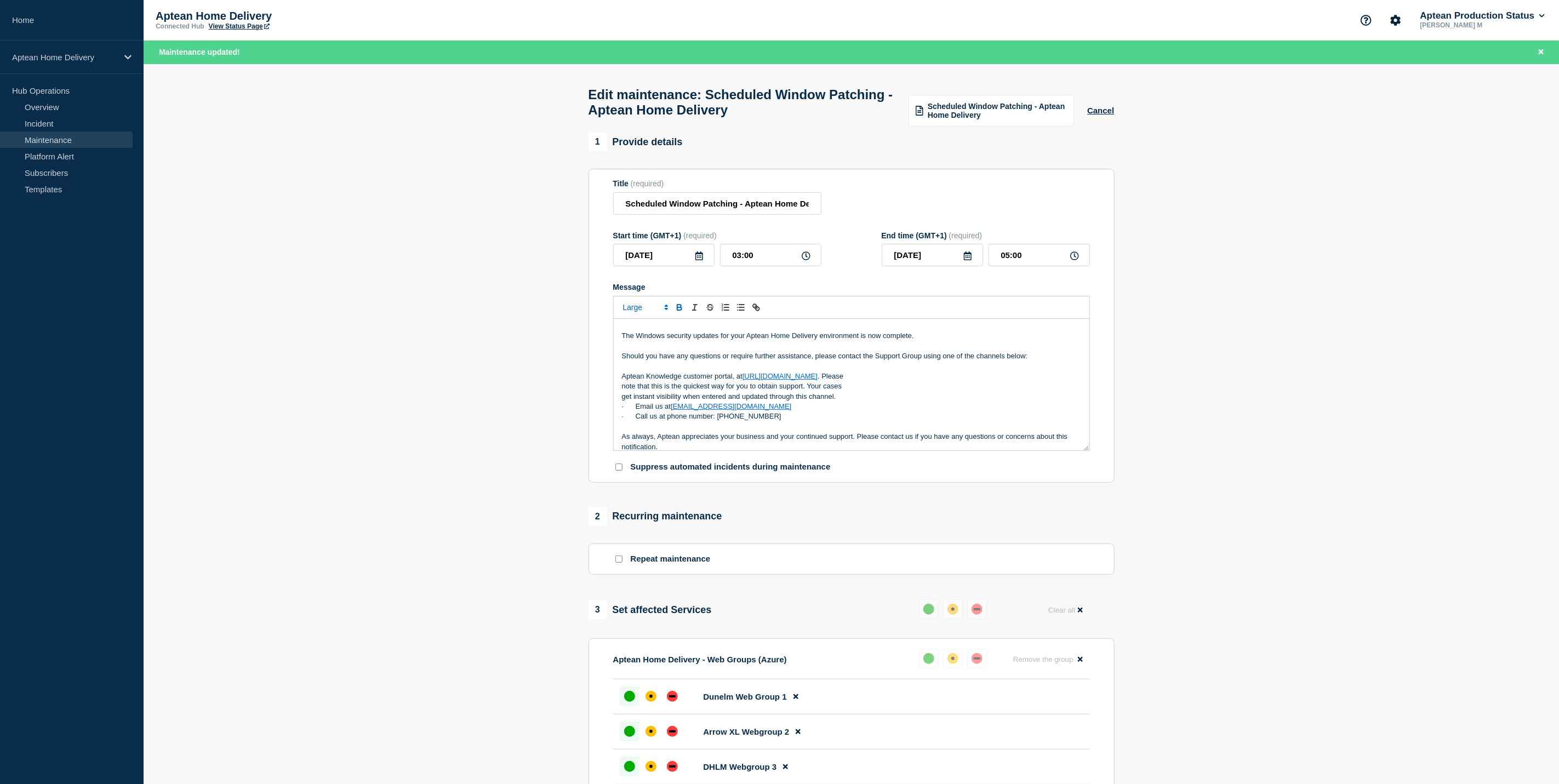
scroll to position [28, 0]
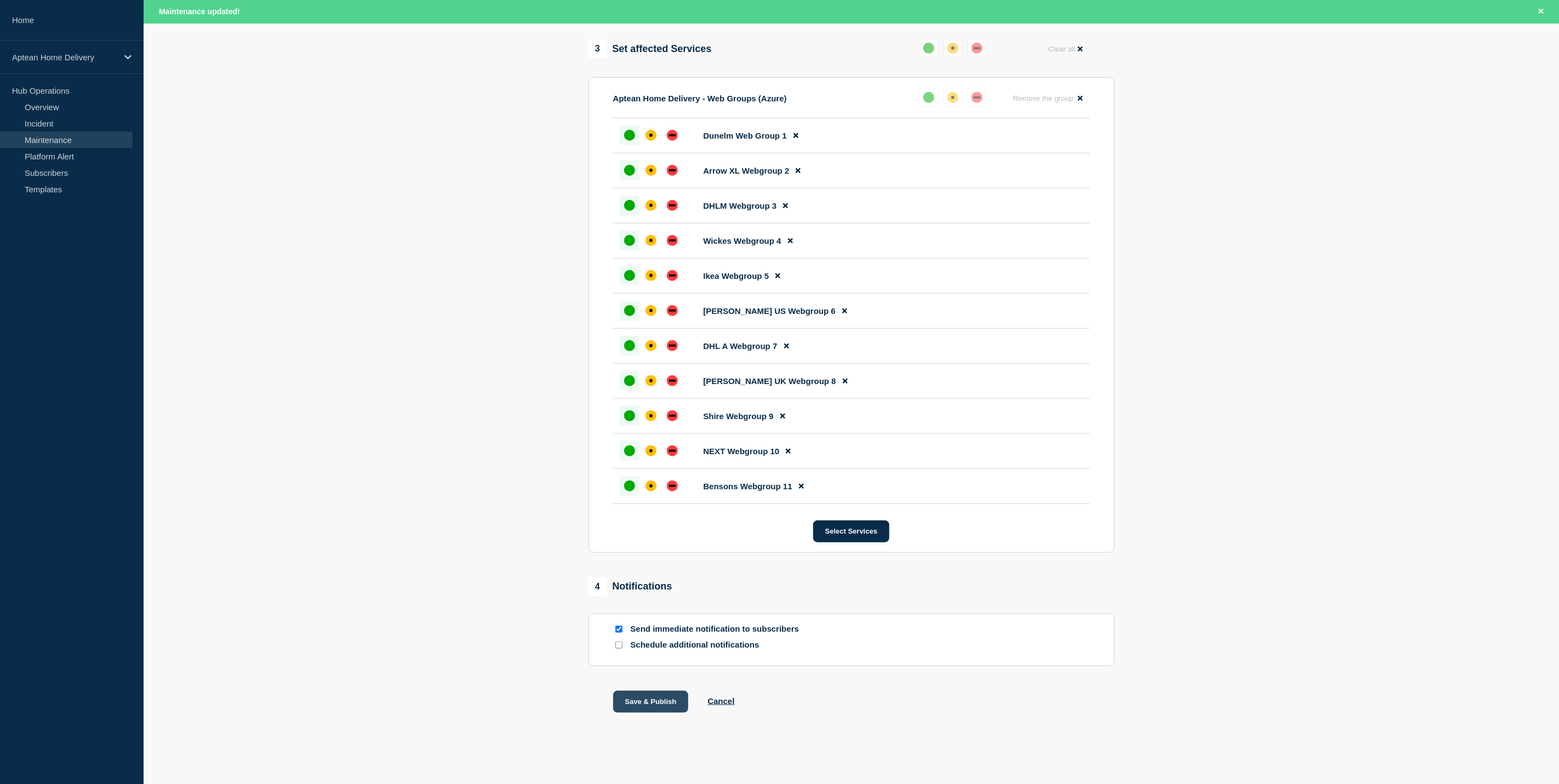
click at [631, 694] on button "Save & Publish" at bounding box center [651, 701] width 76 height 22
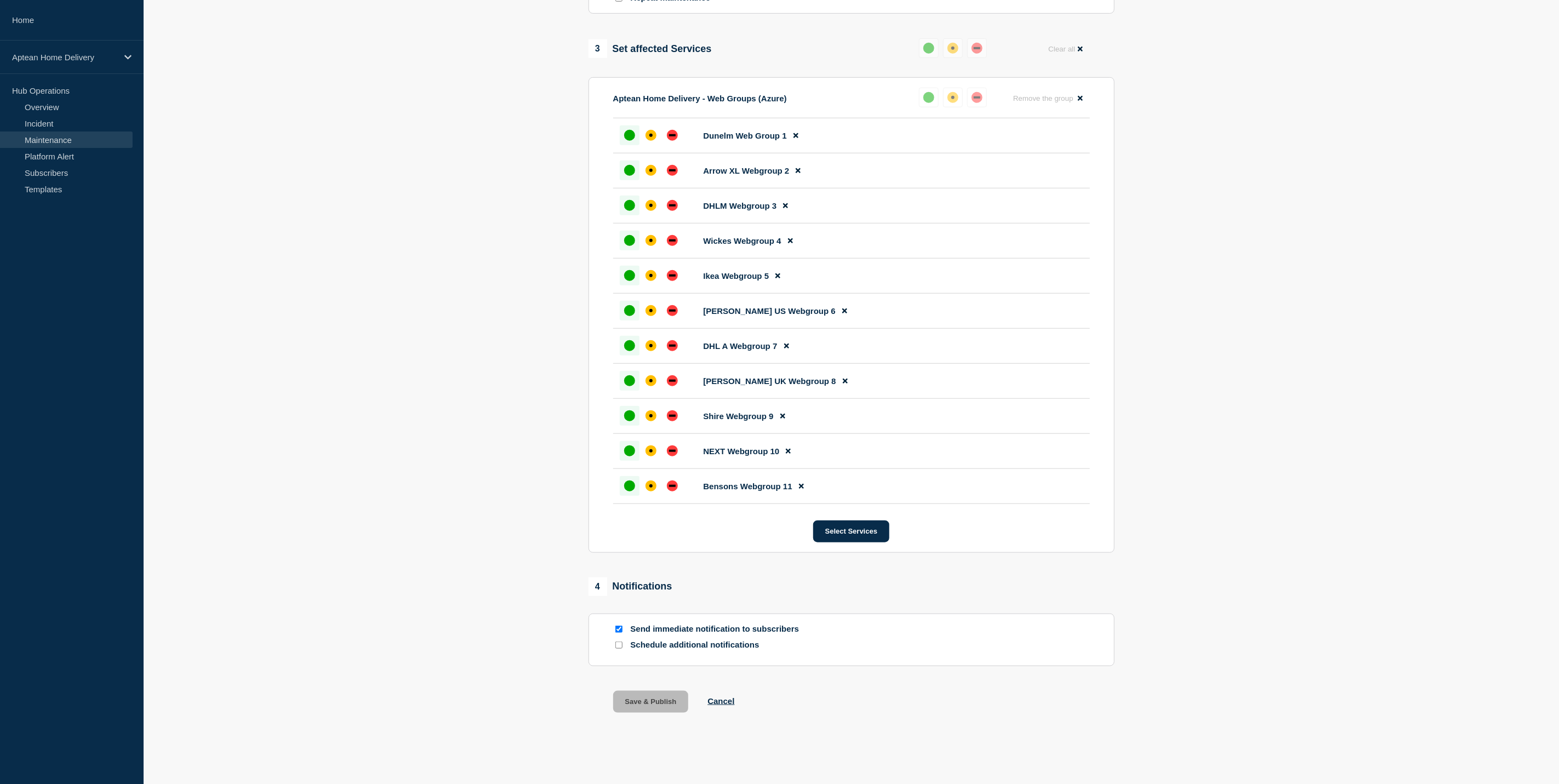
scroll to position [549, 0]
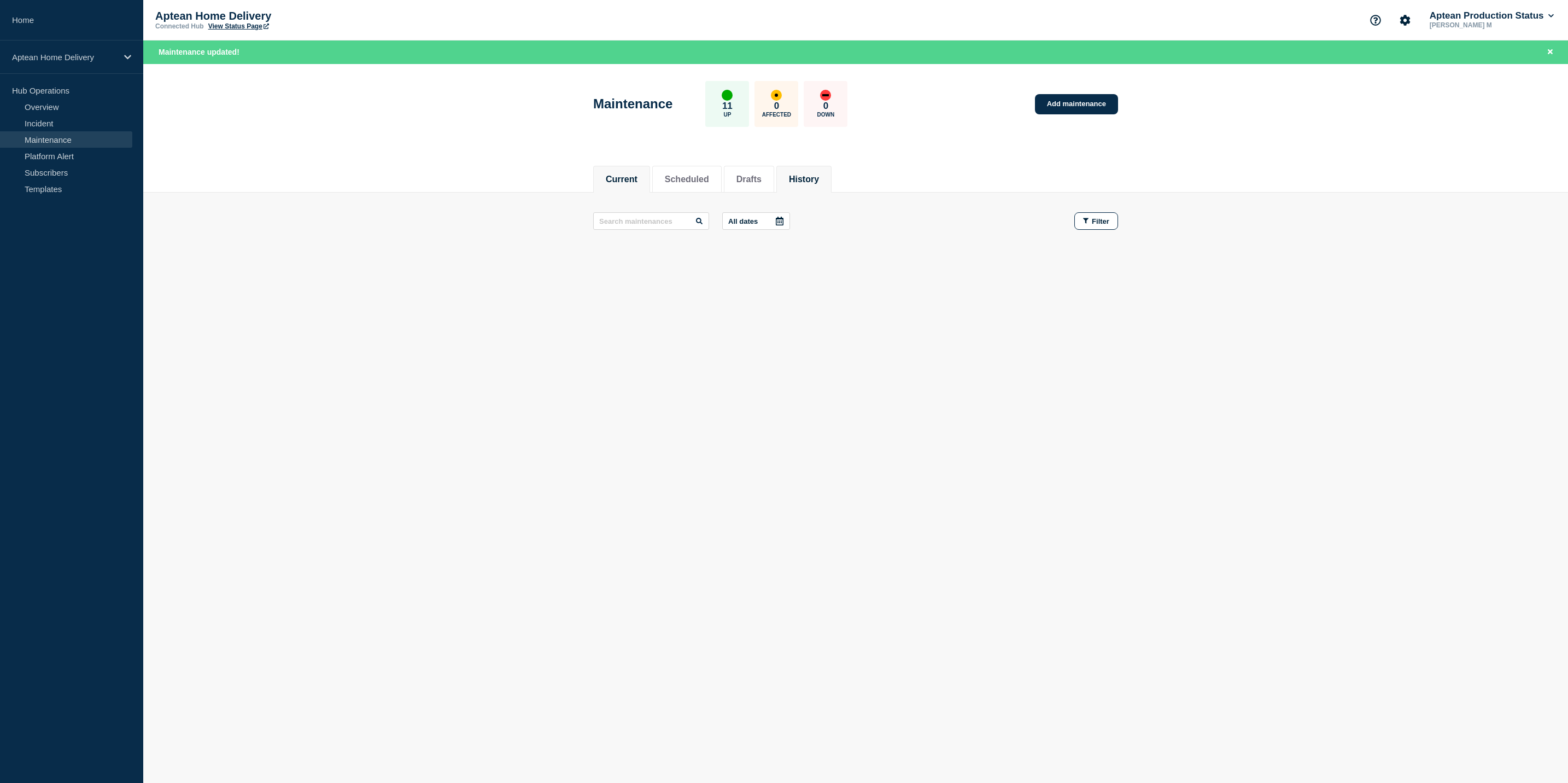
click at [810, 179] on button "History" at bounding box center [804, 180] width 30 height 10
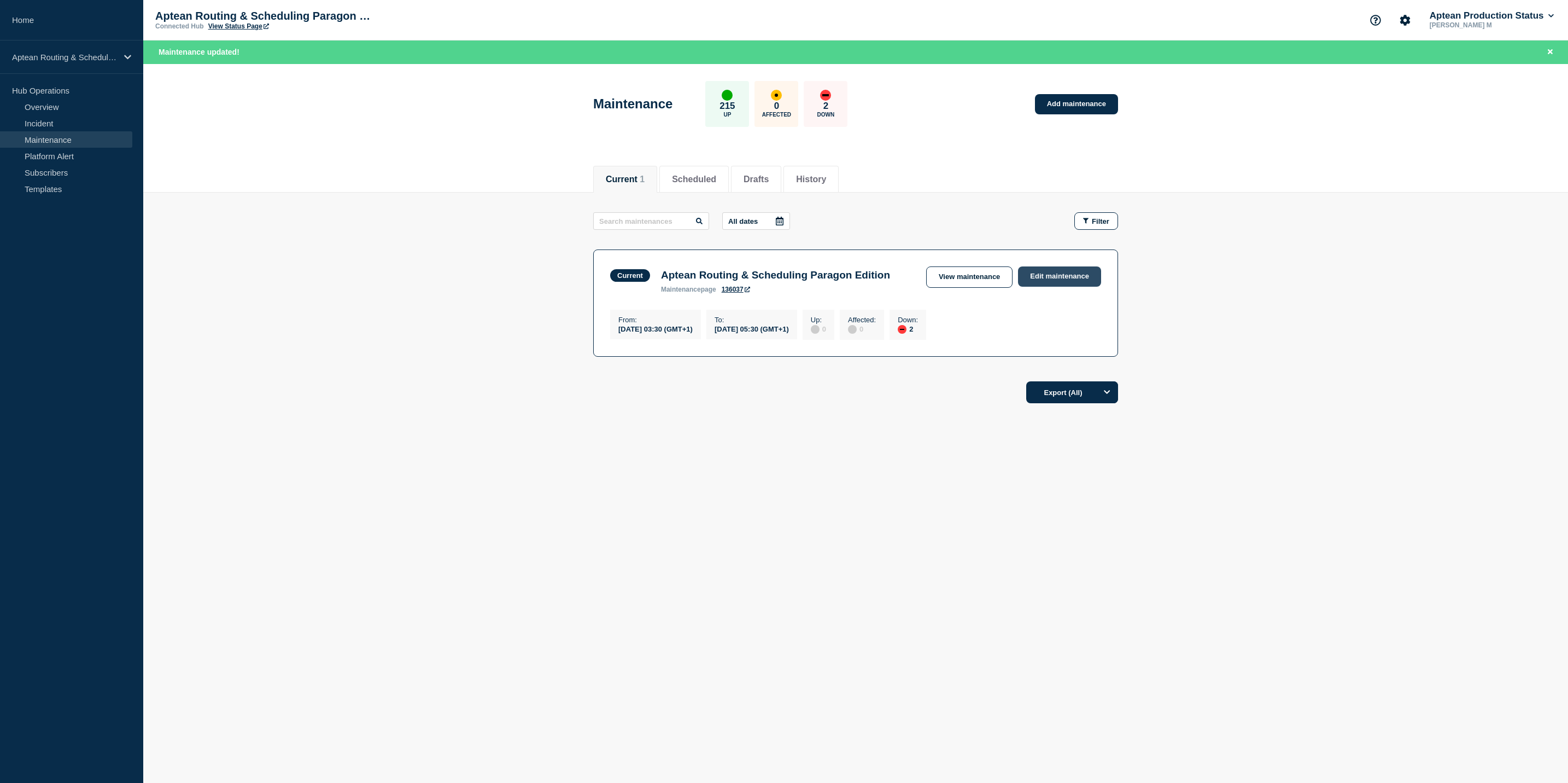
click at [1030, 279] on link "Edit maintenance" at bounding box center [1060, 276] width 83 height 20
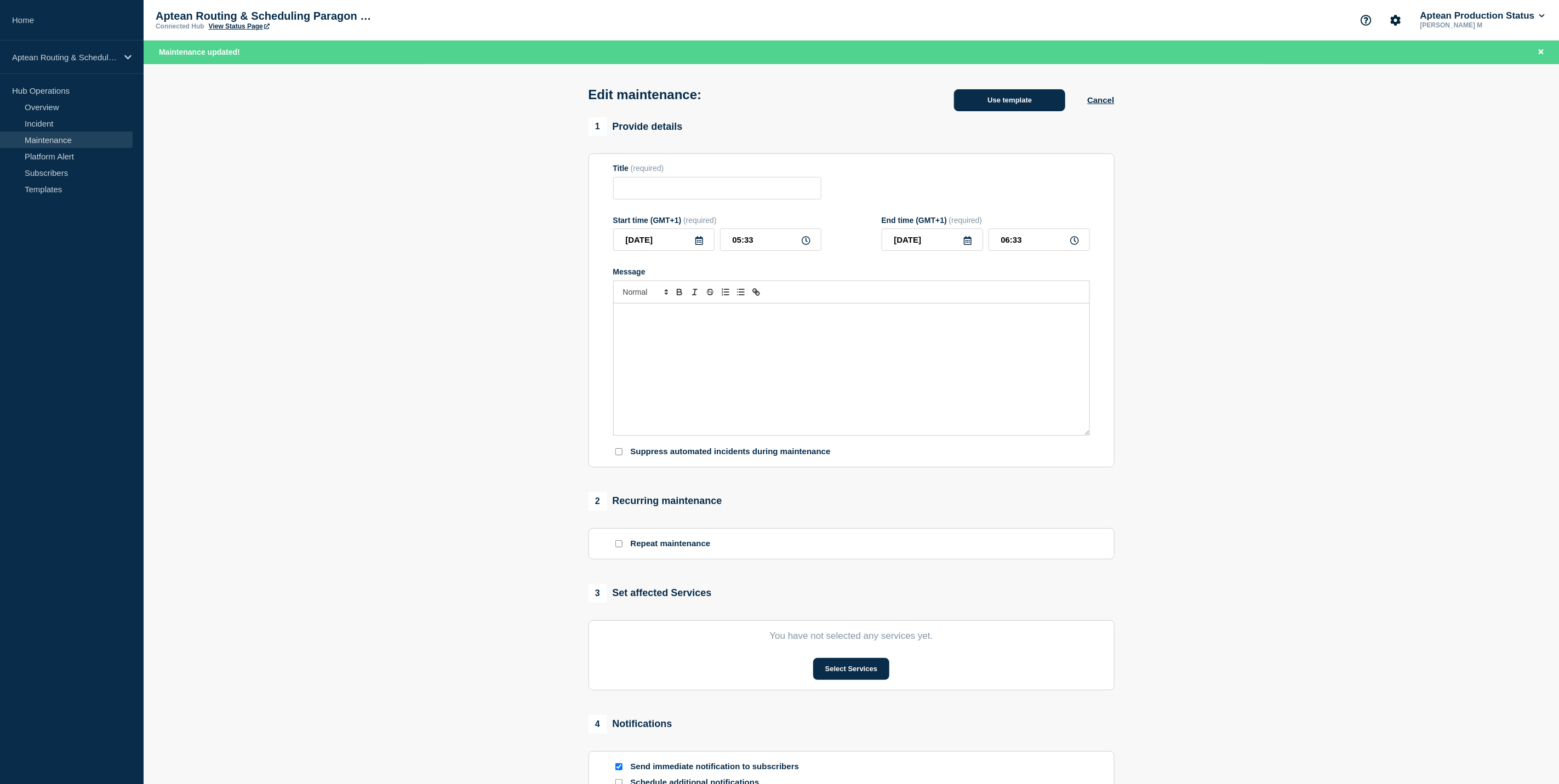
type input "Aptean Routing & Scheduling Paragon Edition"
type input "03:30"
type input "05:30"
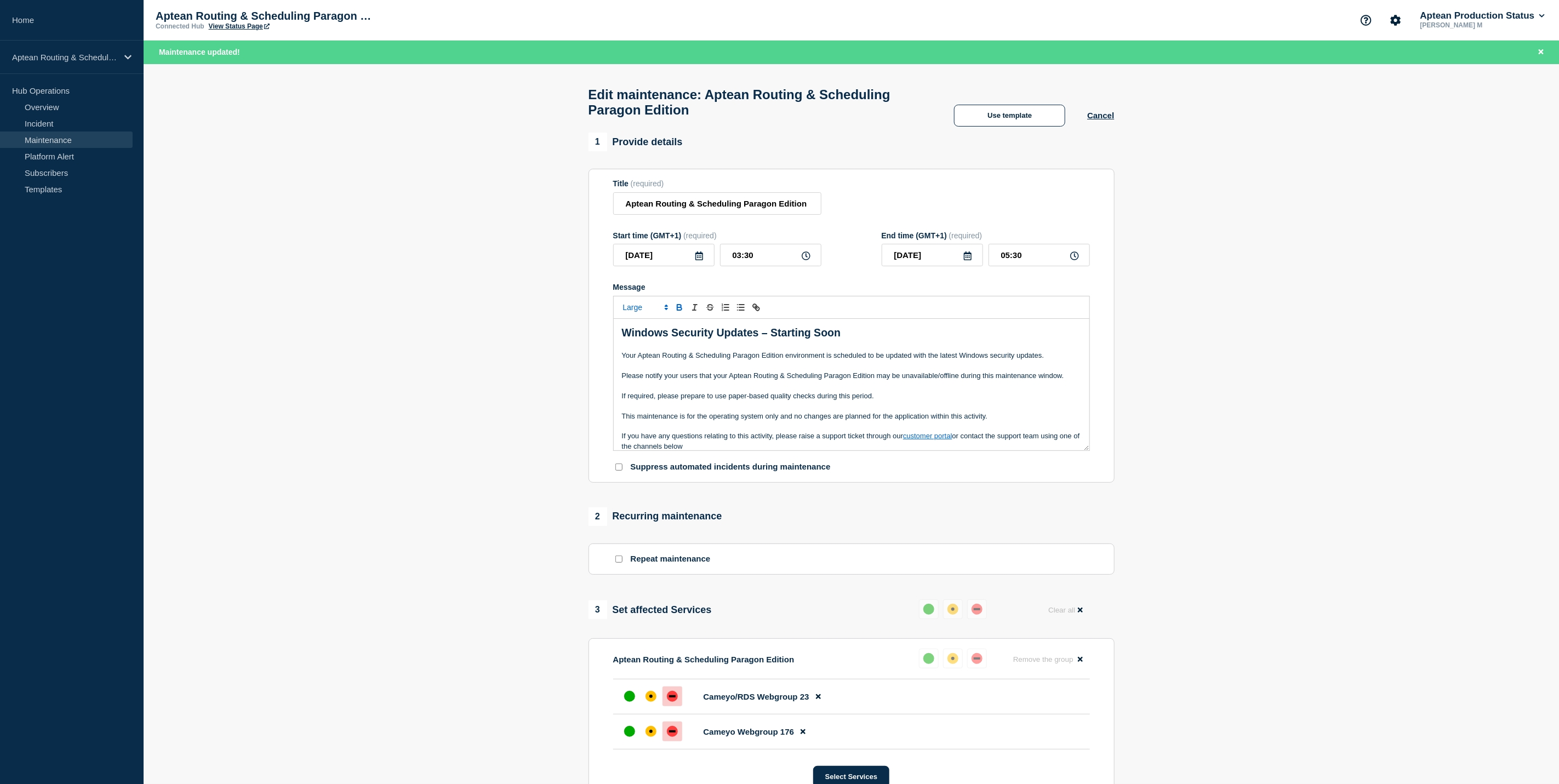
click at [1016, 109] on div "Edit maintenance: Aptean Routing & Scheduling Paragon Edition Use template Canc…" at bounding box center [851, 98] width 551 height 69
click at [1021, 120] on button "Use template" at bounding box center [1009, 115] width 111 height 22
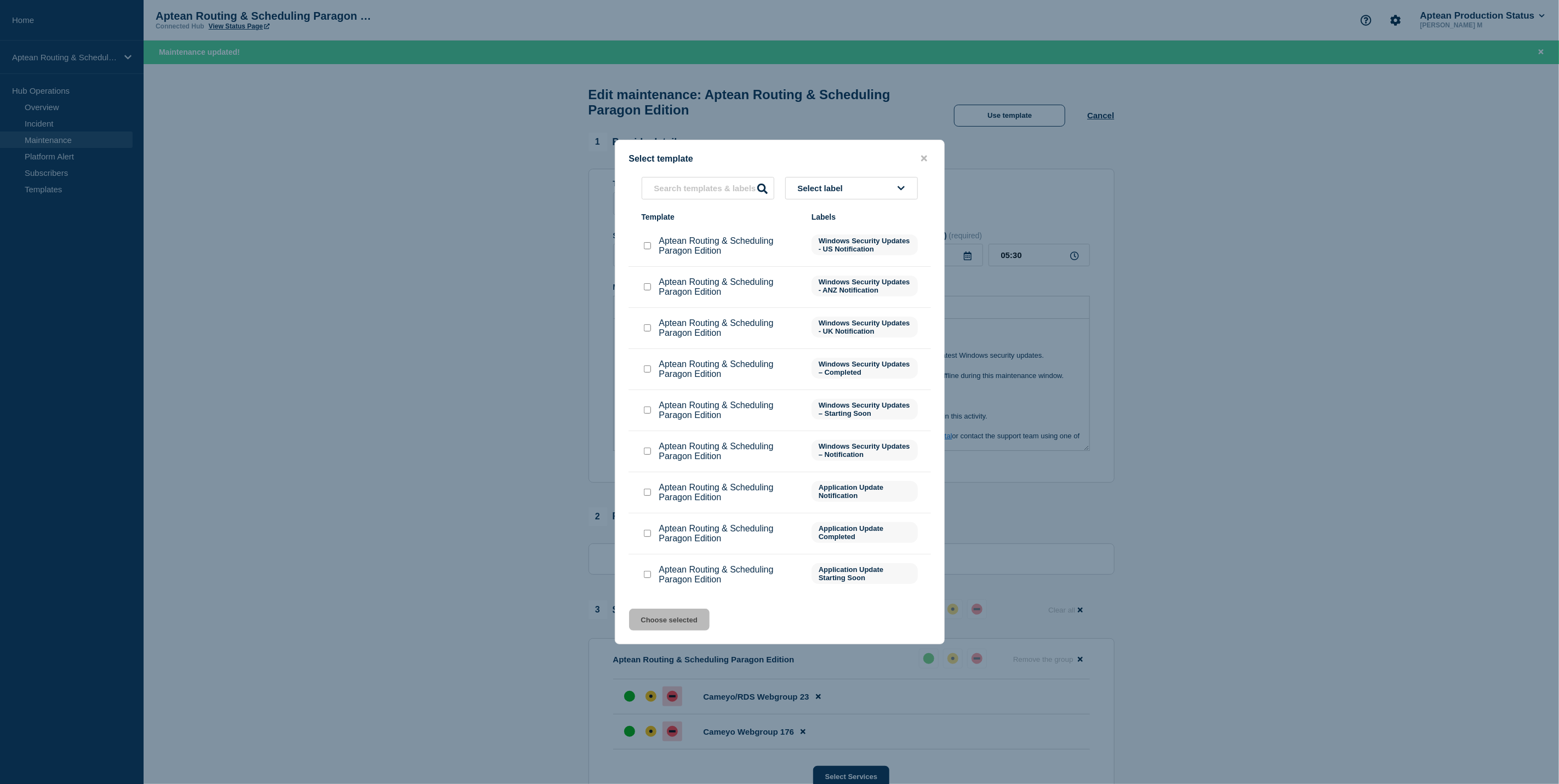
click at [643, 370] on div at bounding box center [647, 368] width 11 height 11
click at [651, 372] on div at bounding box center [647, 368] width 11 height 11
click at [645, 372] on input "Aptean Routing & Scheduling Paragon Edition checkbox" at bounding box center [647, 368] width 7 height 7
checkbox input "true"
click at [661, 625] on button "Choose selected" at bounding box center [669, 619] width 81 height 22
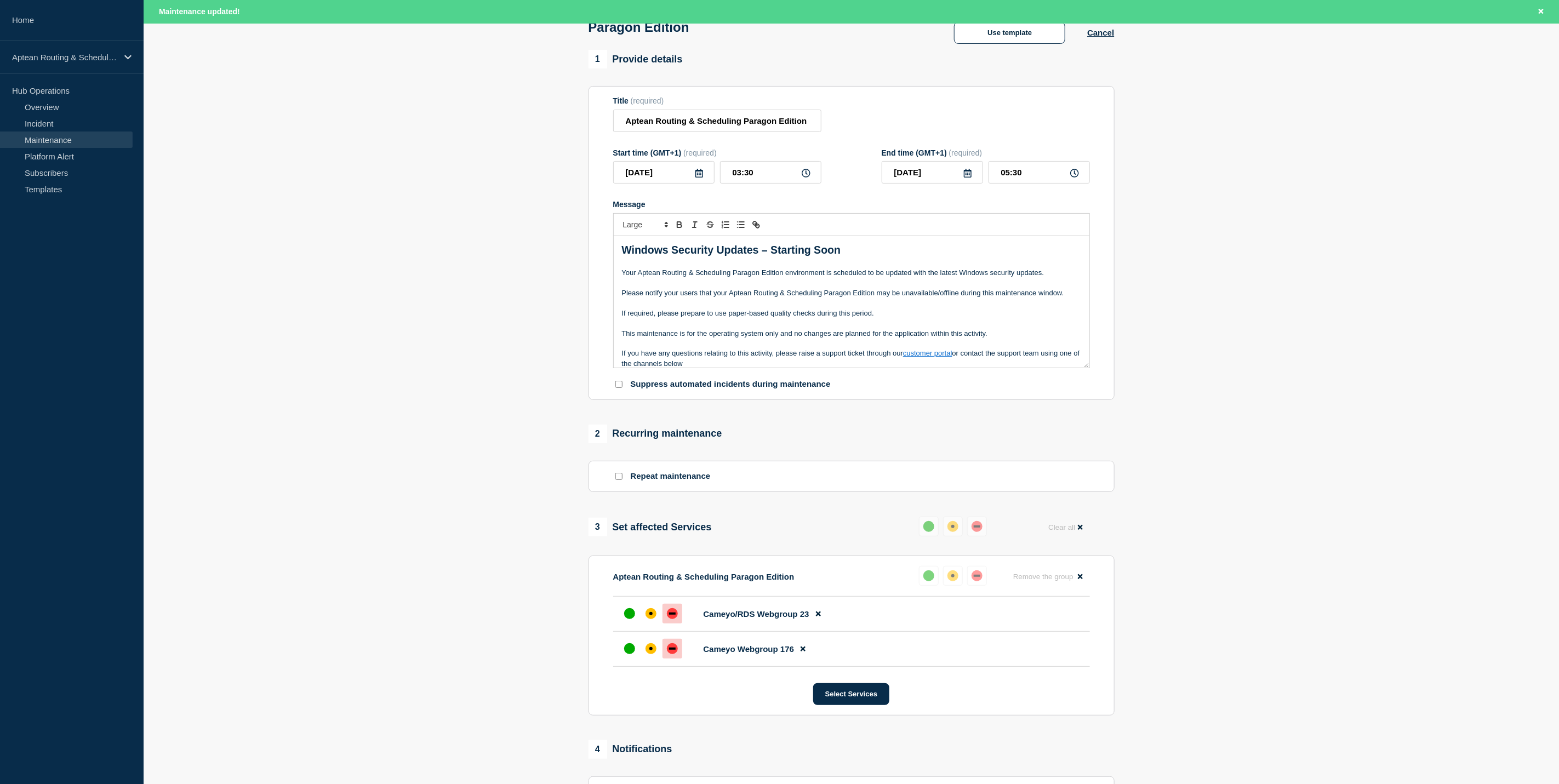
scroll to position [246, 0]
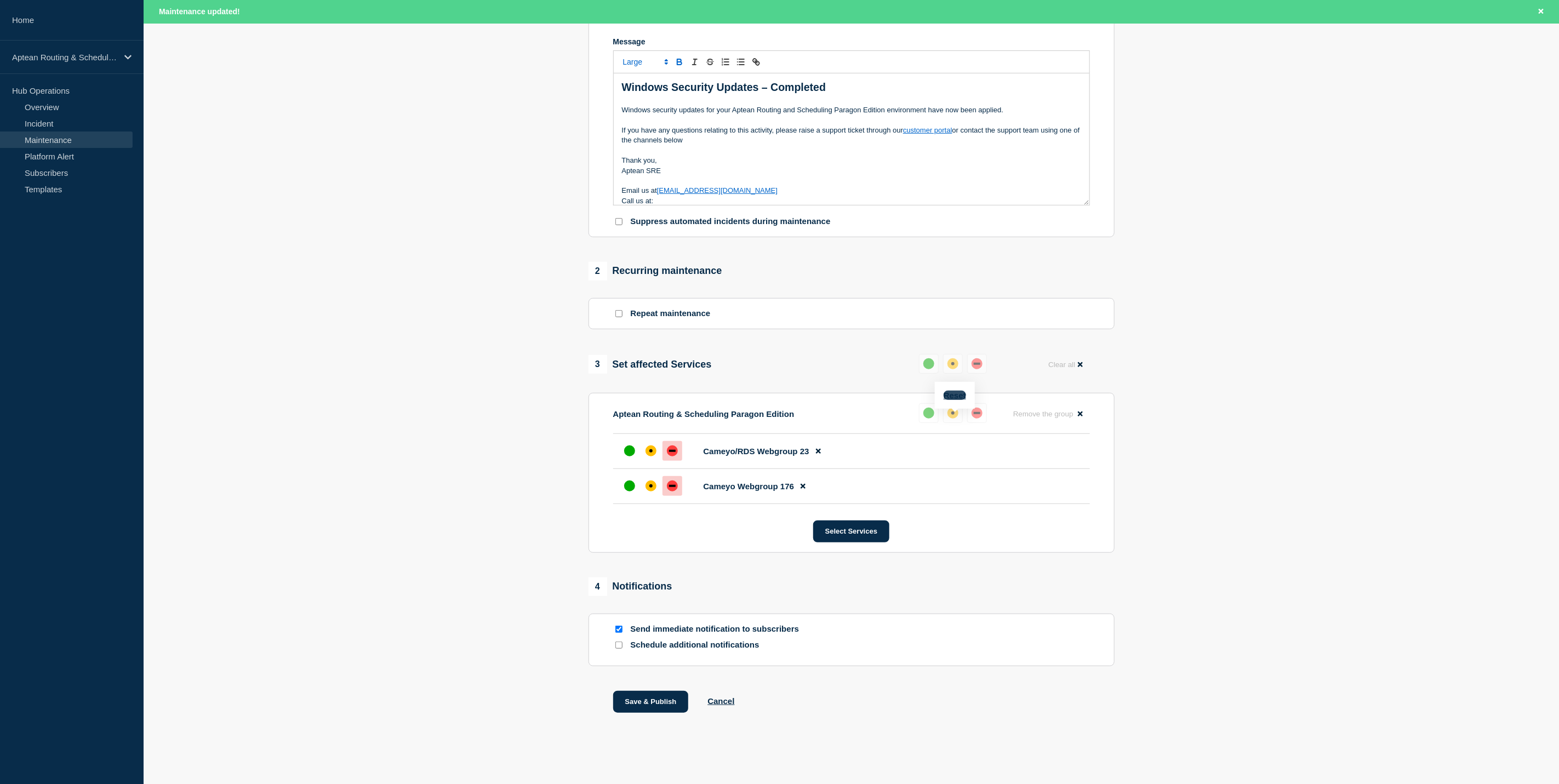
click at [957, 395] on button "Reset" at bounding box center [955, 394] width 23 height 9
click at [930, 369] on div "up" at bounding box center [932, 363] width 11 height 11
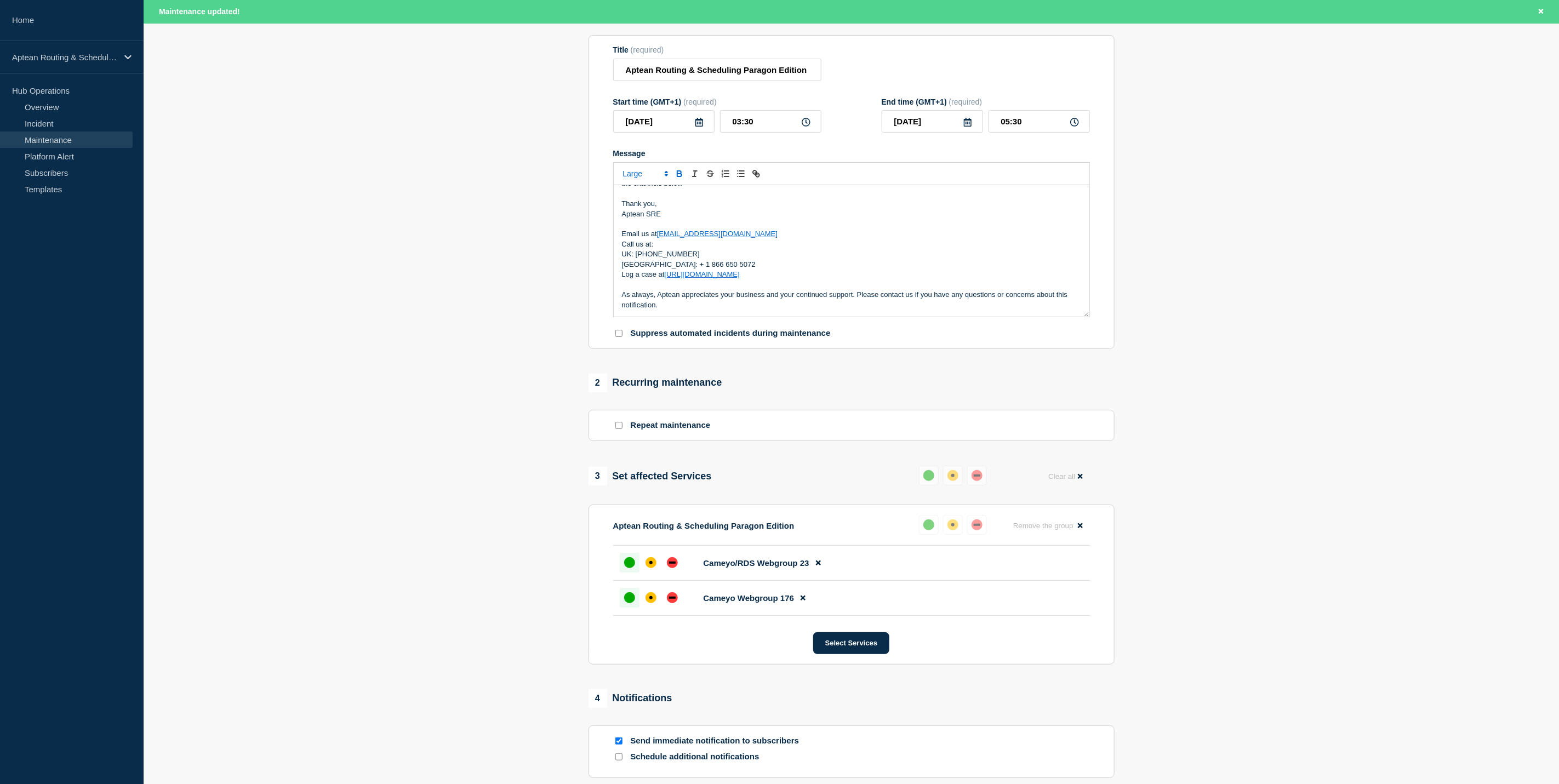
scroll to position [255, 0]
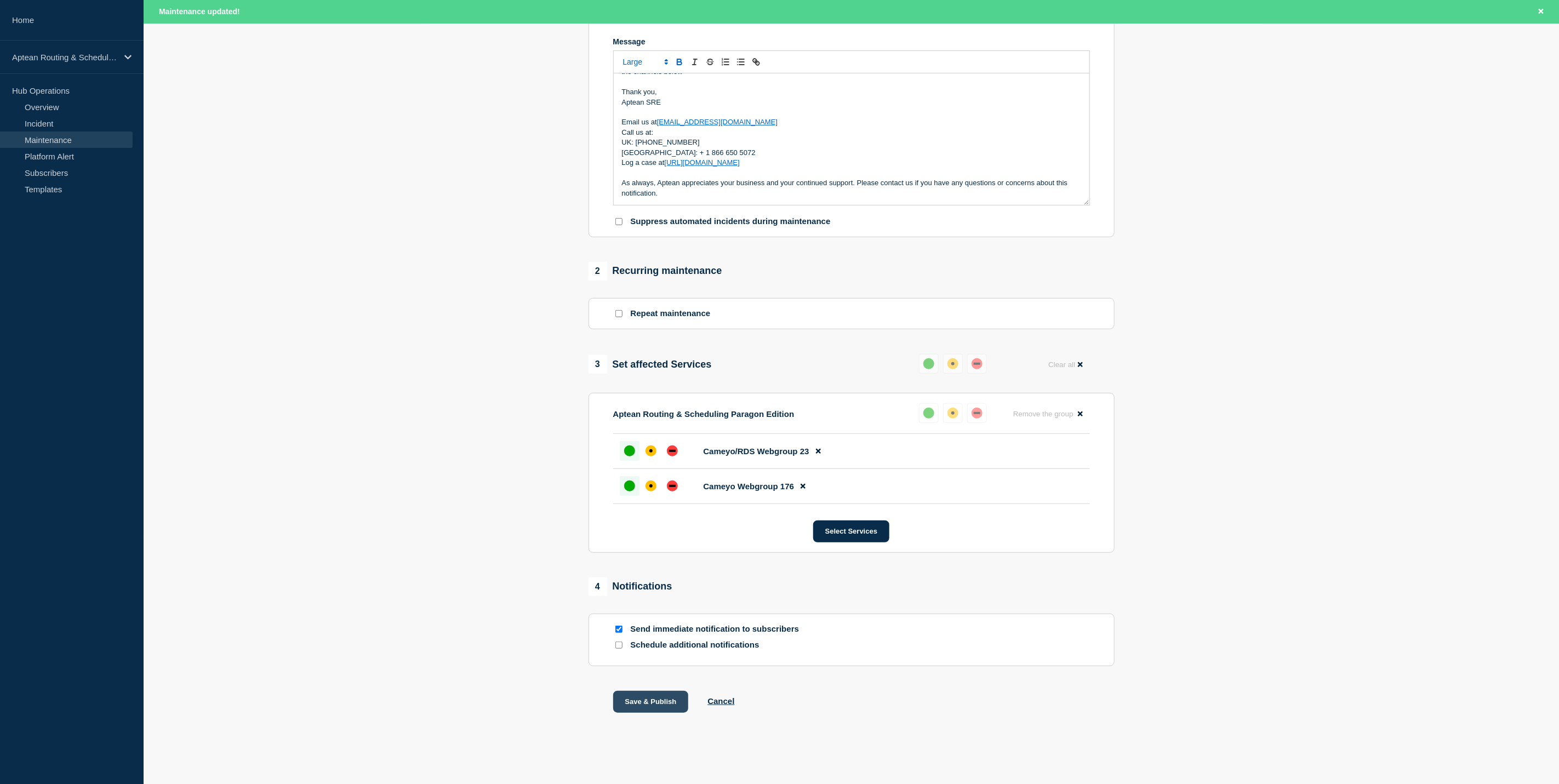
click at [667, 699] on button "Save & Publish" at bounding box center [651, 701] width 76 height 22
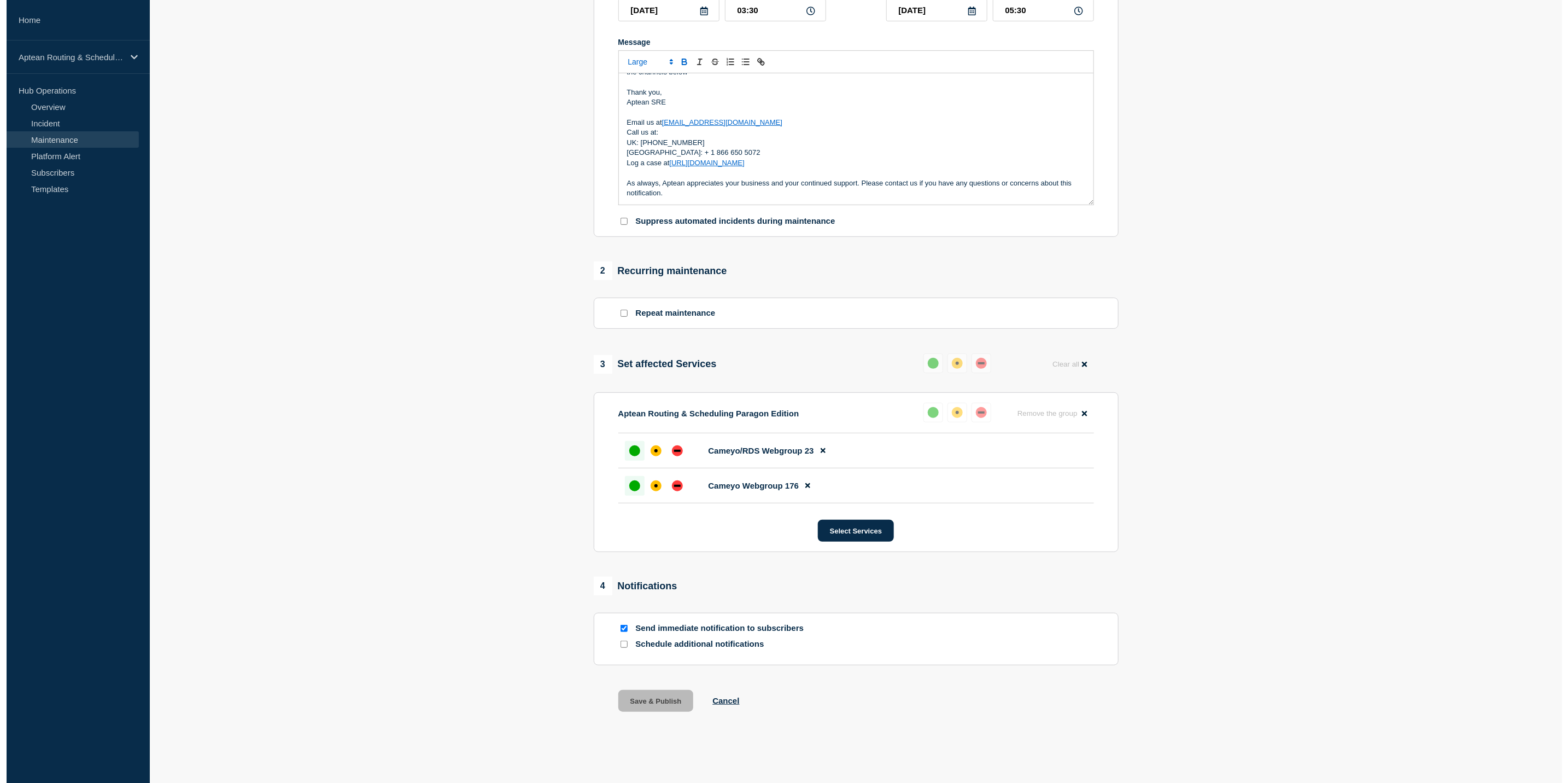
scroll to position [0, 0]
